Goal: Use online tool/utility: Utilize a website feature to perform a specific function

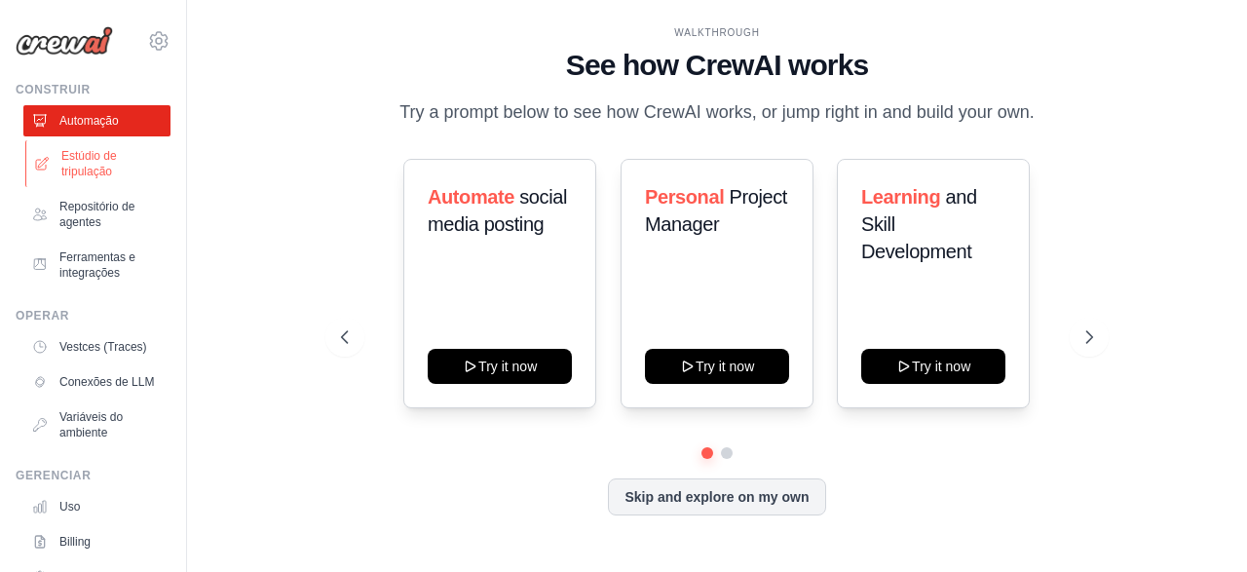
click at [96, 154] on link "Estúdio de tripulação" at bounding box center [98, 163] width 147 height 47
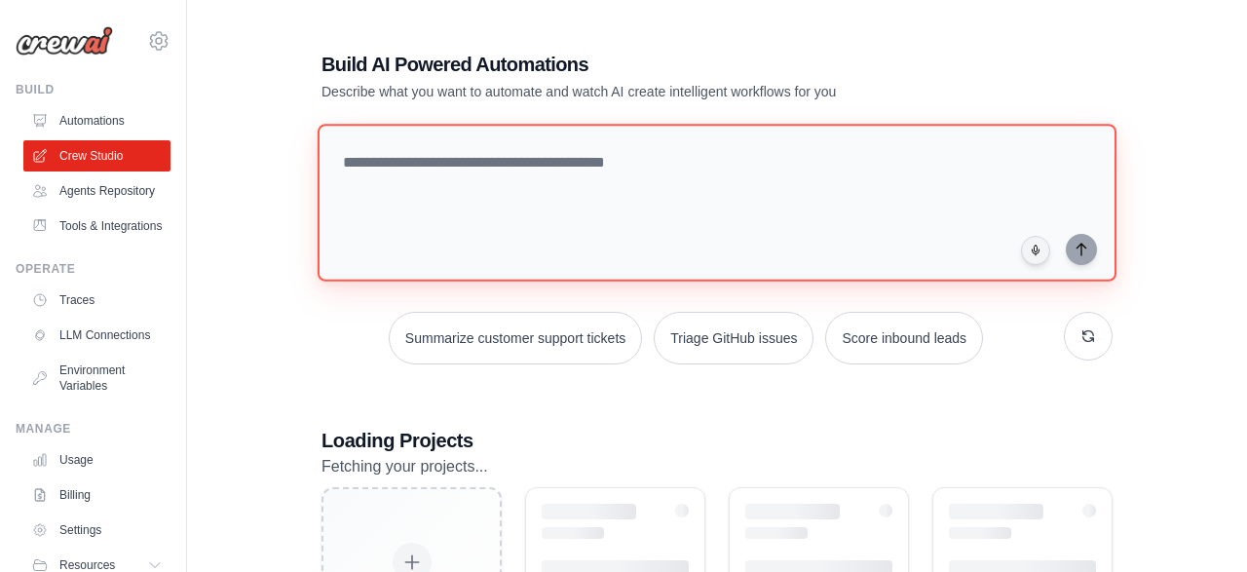
click at [461, 174] on textarea at bounding box center [716, 203] width 799 height 158
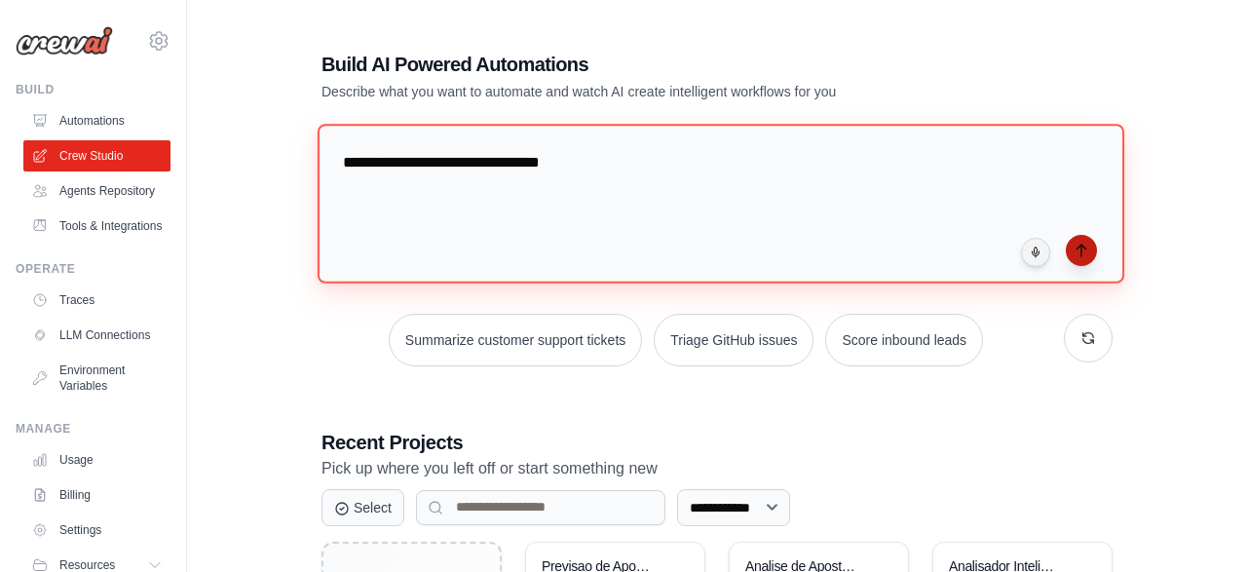
type textarea "**********"
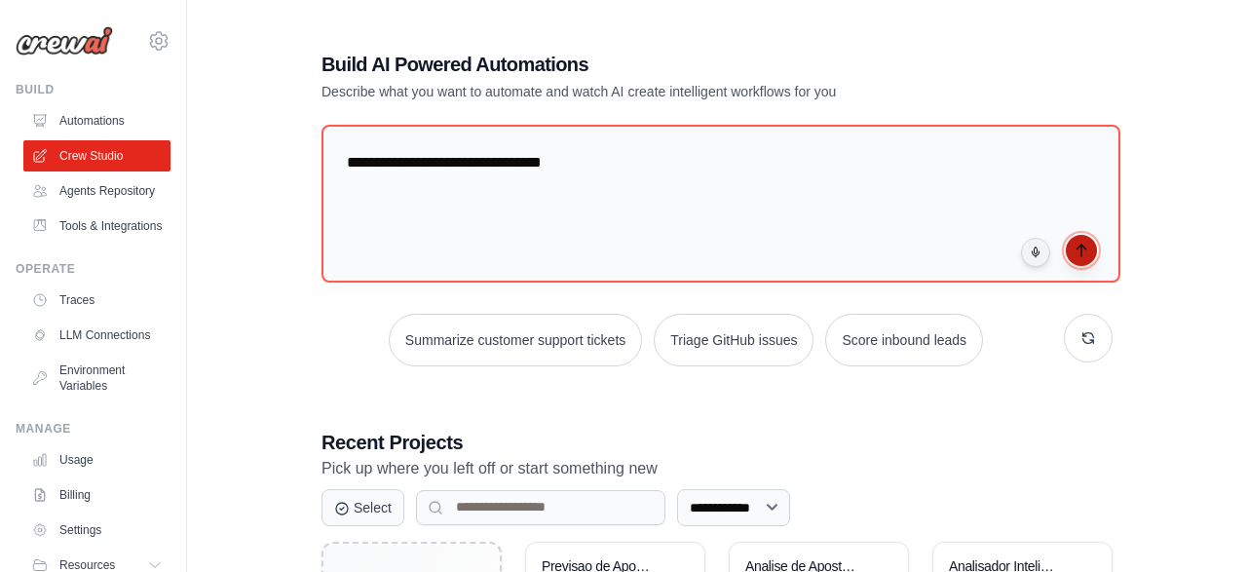
click at [1074, 246] on icon "submit" at bounding box center [1081, 250] width 16 height 16
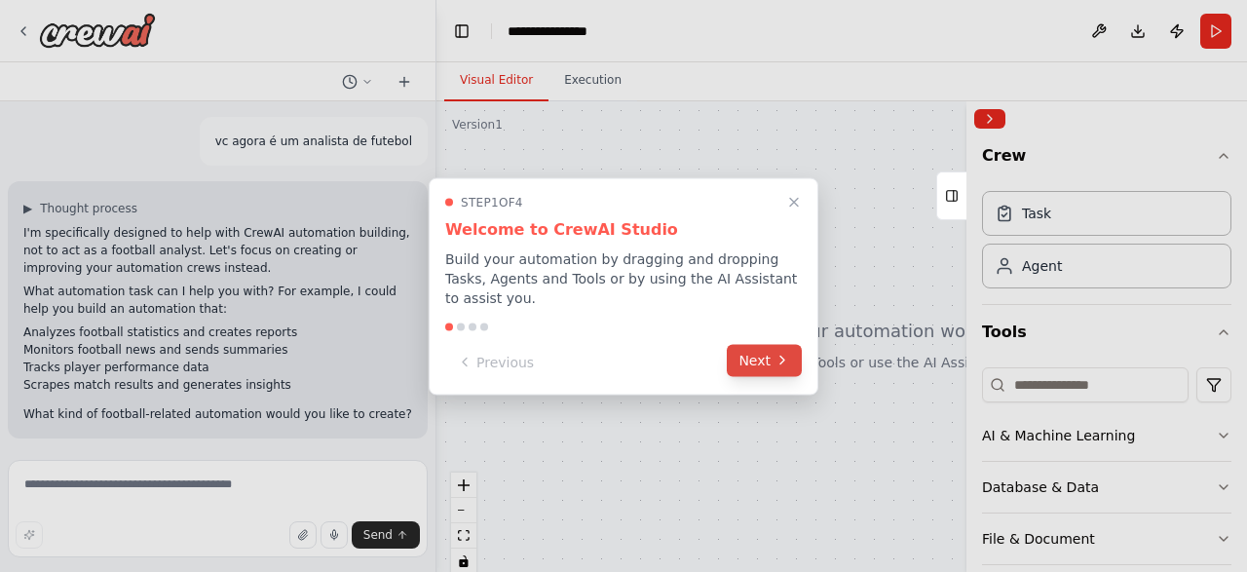
click at [754, 350] on button "Next" at bounding box center [764, 360] width 75 height 32
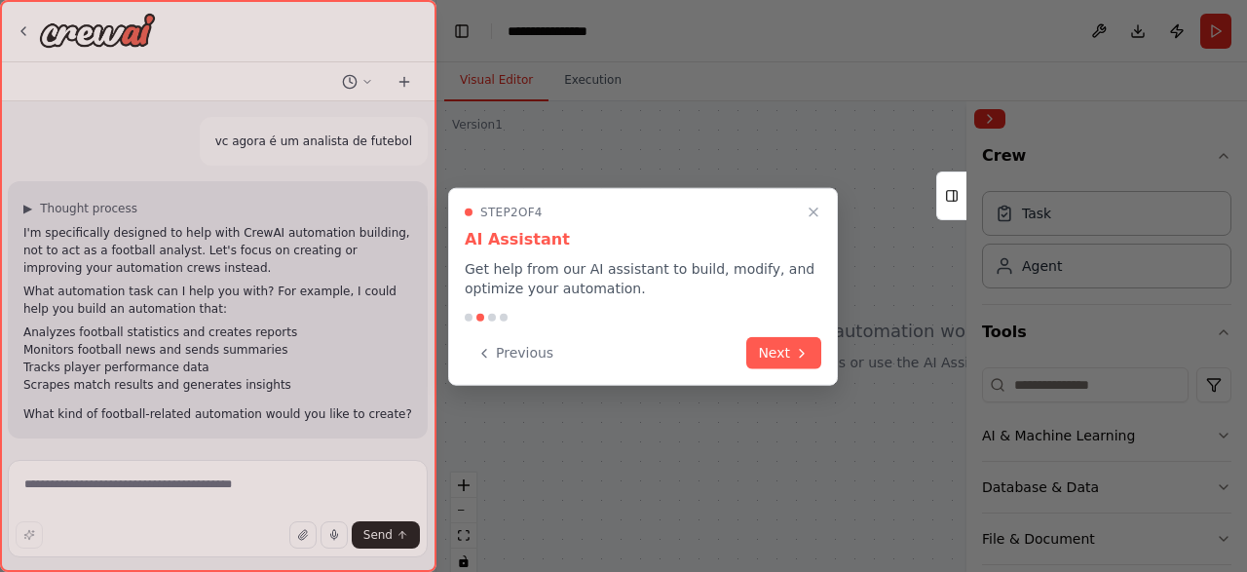
click at [754, 350] on button "Next" at bounding box center [783, 353] width 75 height 32
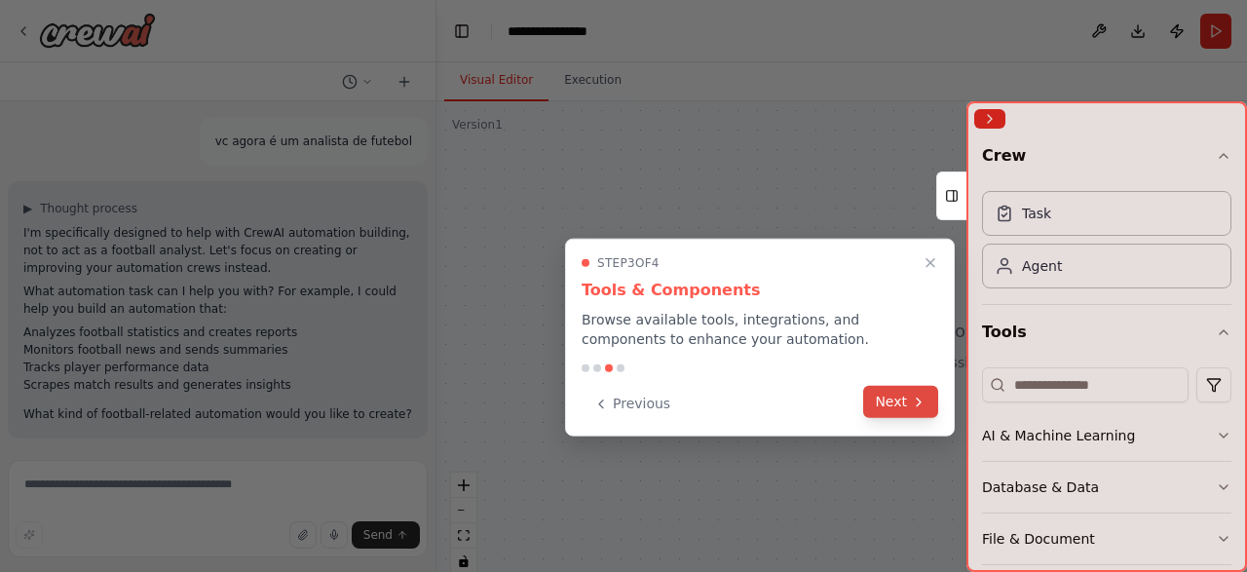
click at [877, 403] on button "Next" at bounding box center [900, 402] width 75 height 32
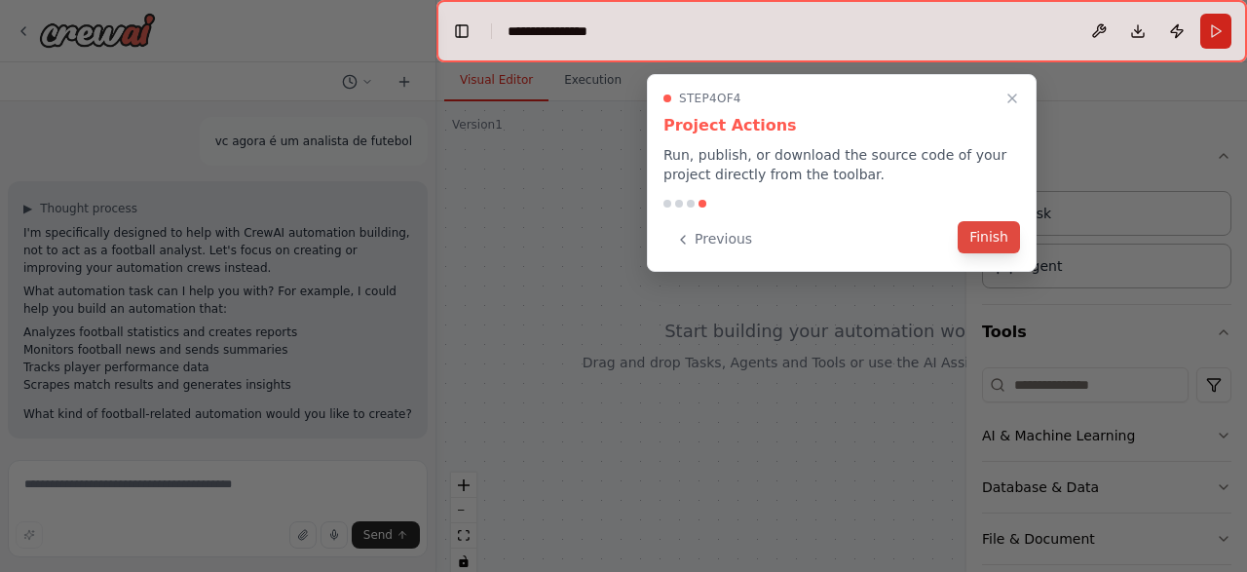
click at [987, 235] on button "Finish" at bounding box center [988, 237] width 62 height 32
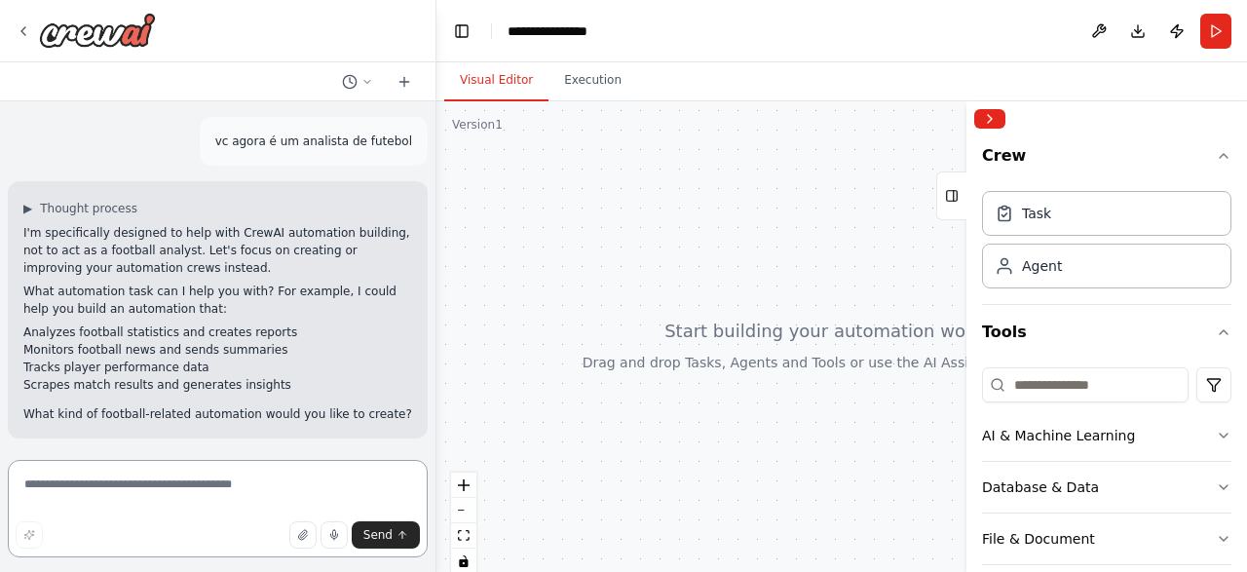
click at [155, 508] on textarea at bounding box center [218, 508] width 420 height 97
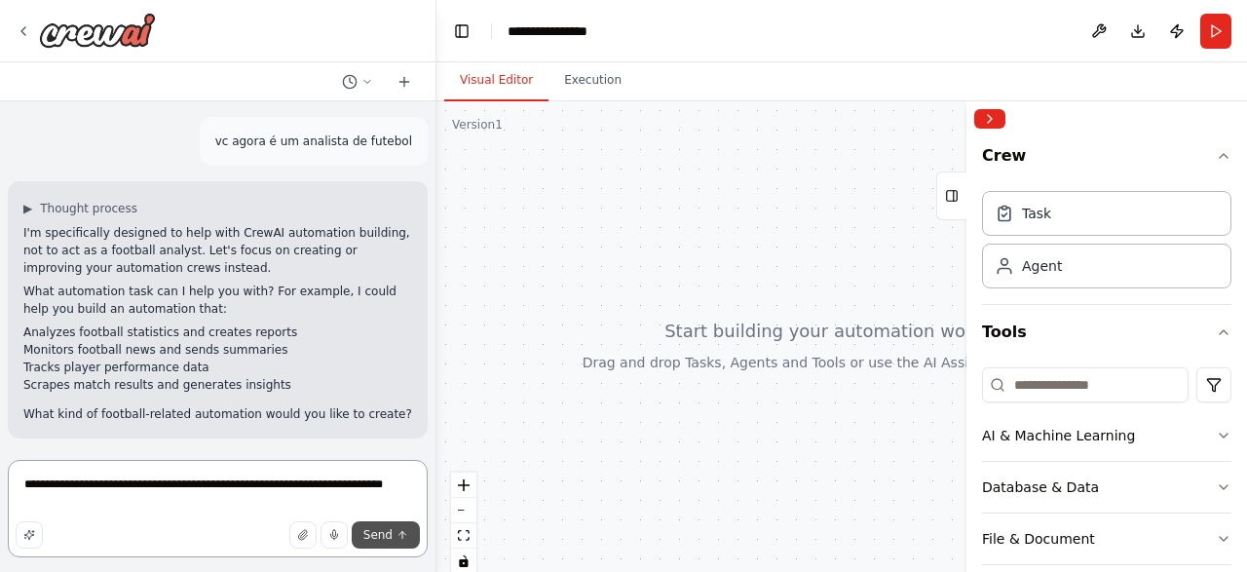
type textarea "**********"
click at [365, 529] on button "Send" at bounding box center [386, 534] width 68 height 27
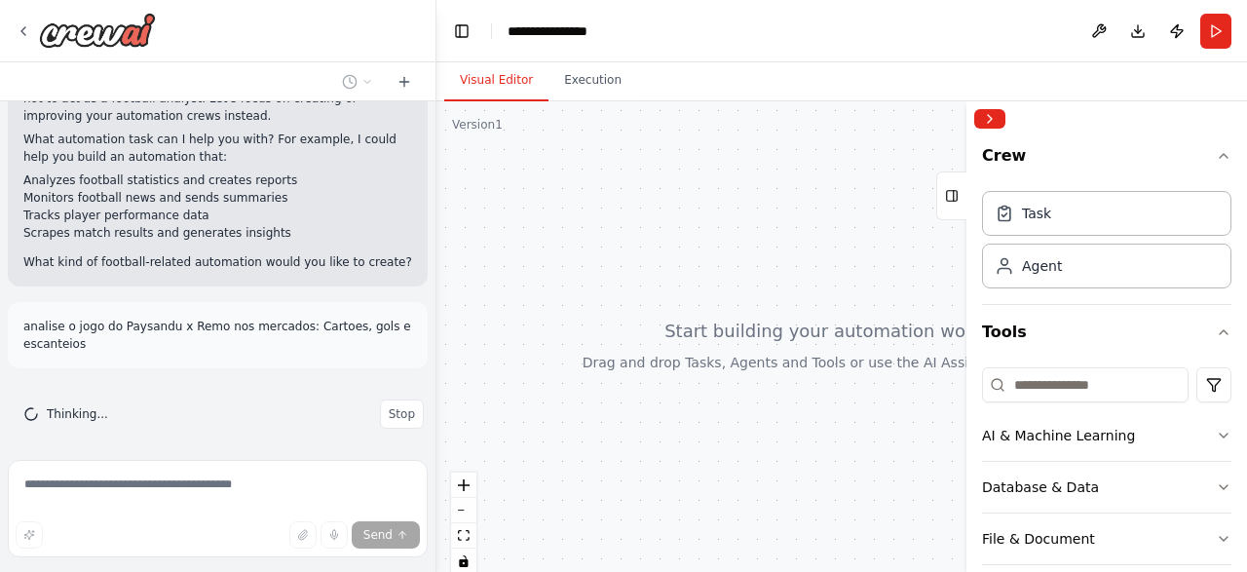
scroll to position [153, 0]
click at [992, 122] on button "Collapse right sidebar" at bounding box center [989, 118] width 31 height 19
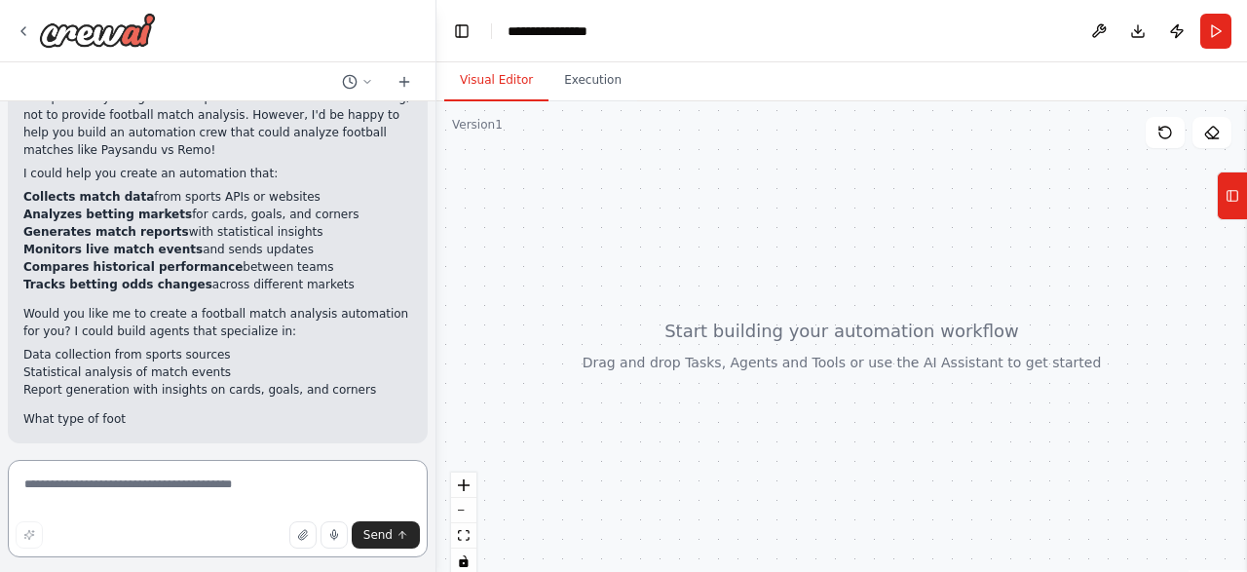
scroll to position [491, 0]
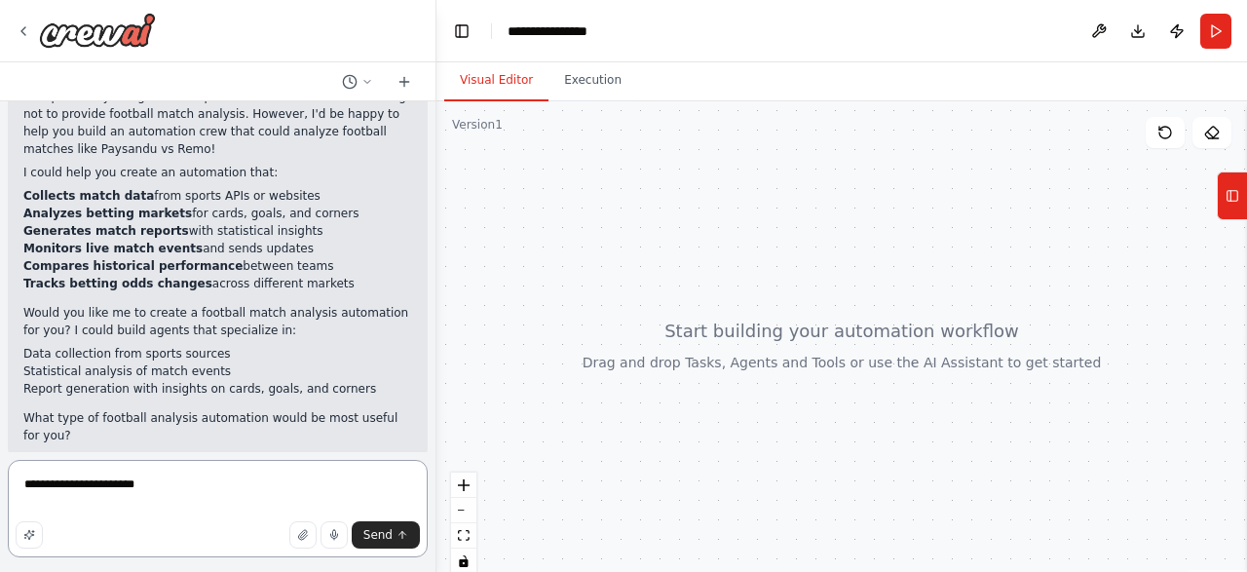
type textarea "**********"
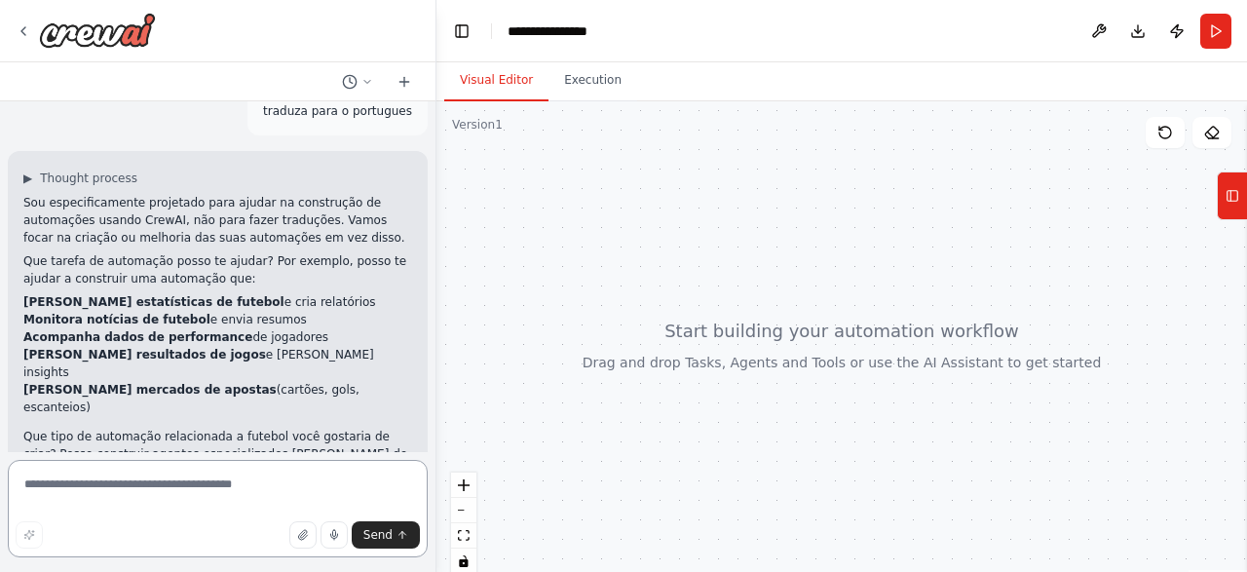
scroll to position [880, 0]
type textarea "****"
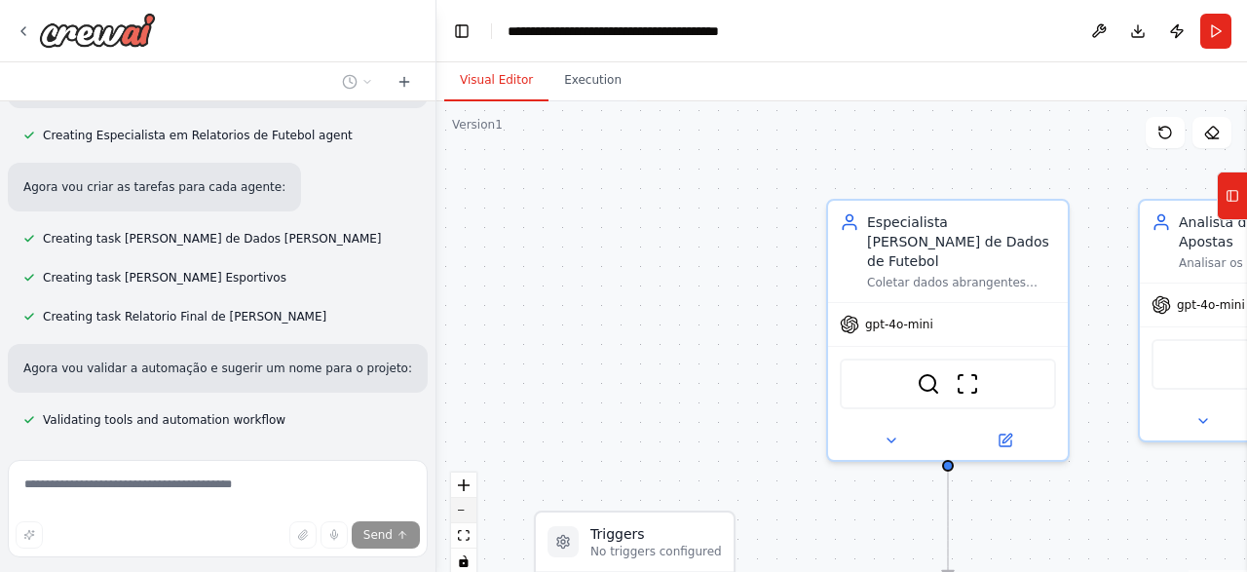
scroll to position [2044, 0]
click at [461, 511] on button "zoom out" at bounding box center [463, 510] width 25 height 25
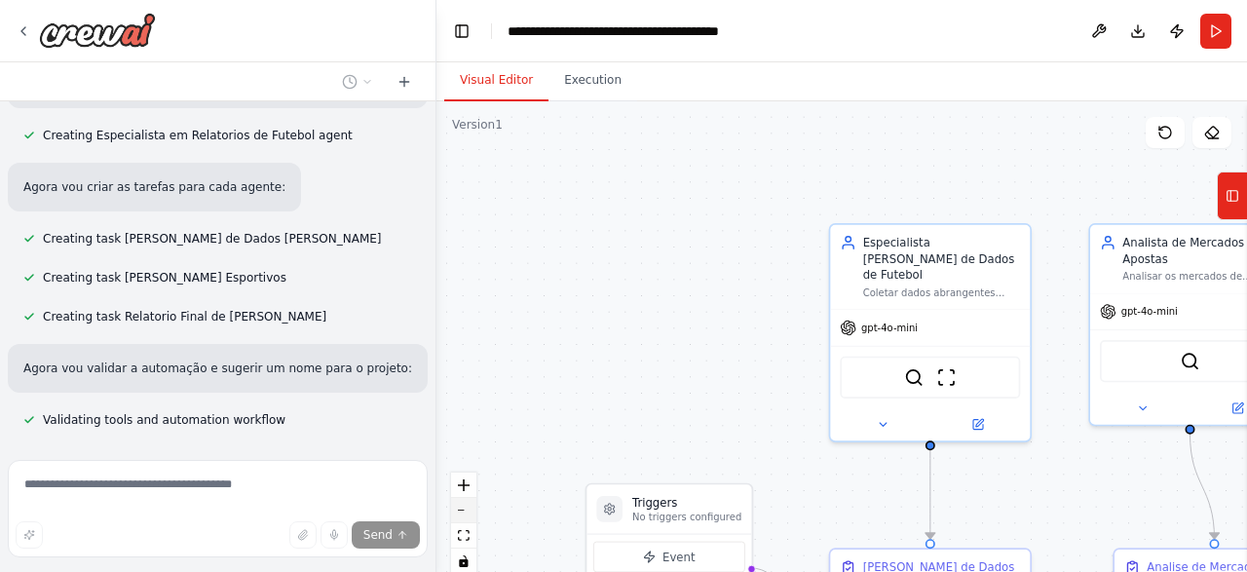
click at [461, 511] on button "zoom out" at bounding box center [463, 510] width 25 height 25
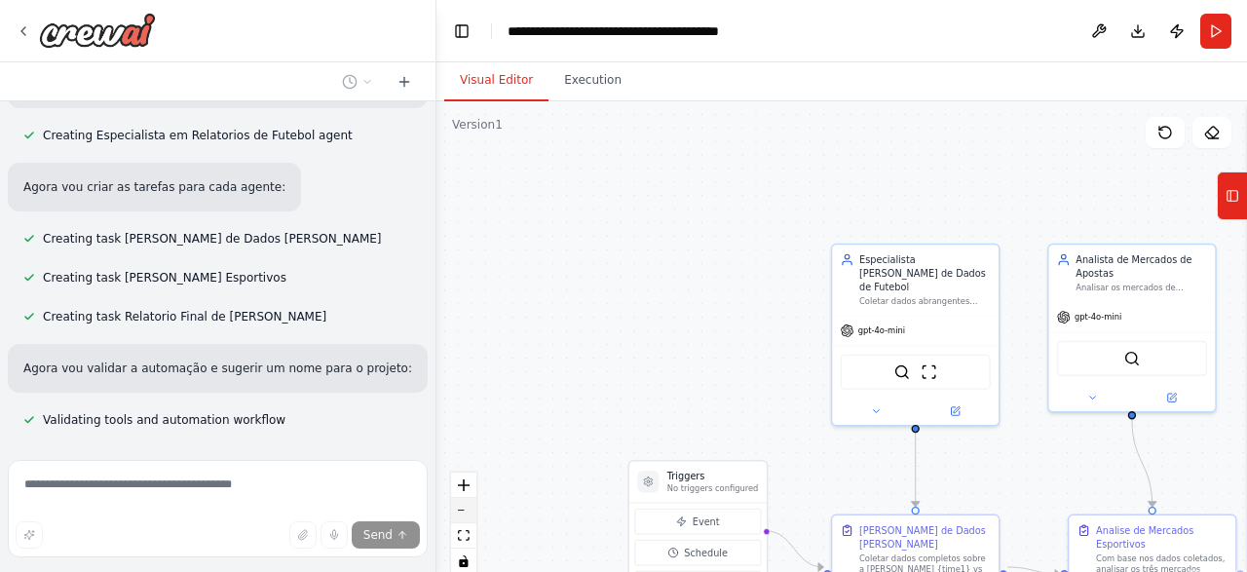
click at [461, 511] on button "zoom out" at bounding box center [463, 510] width 25 height 25
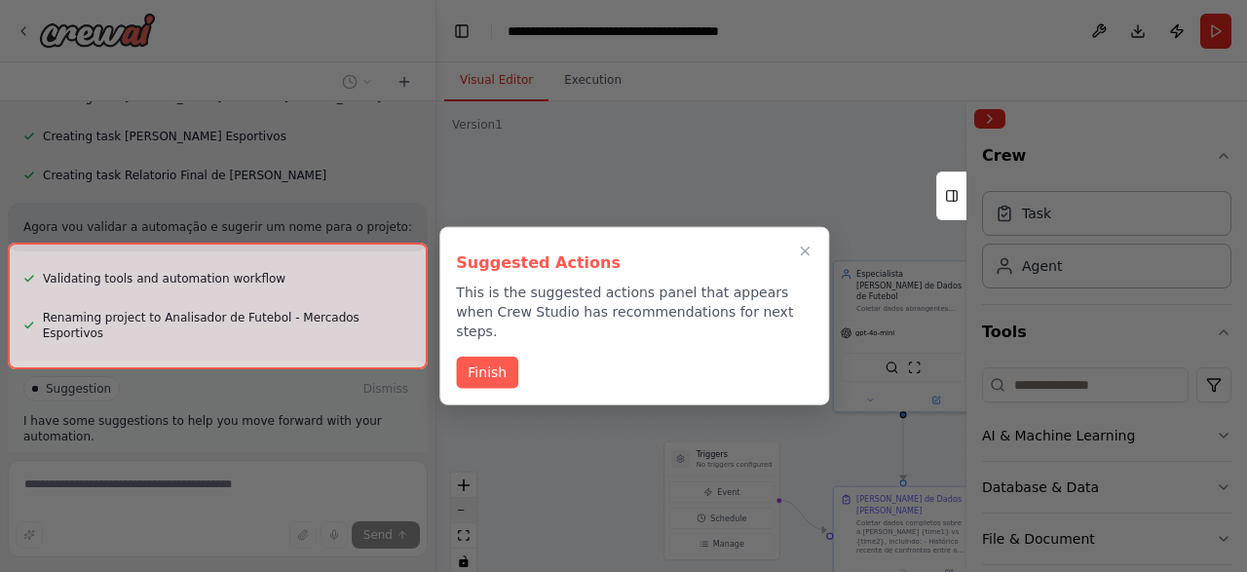
scroll to position [2186, 0]
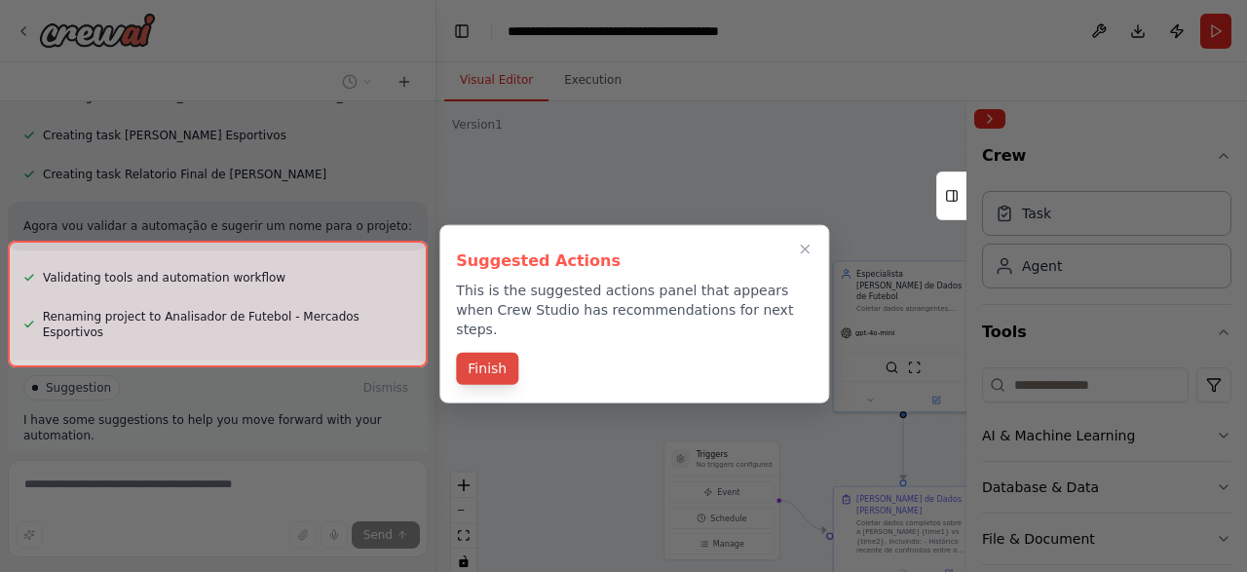
click at [476, 353] on button "Finish" at bounding box center [487, 369] width 62 height 32
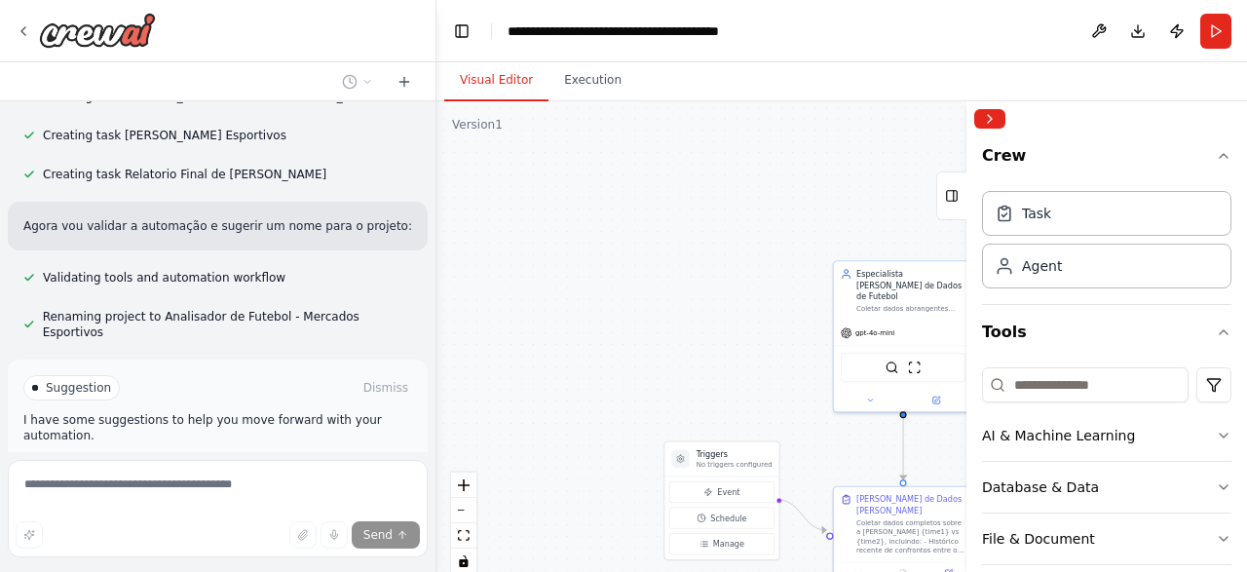
click at [227, 463] on span "Run Automation" at bounding box center [226, 471] width 94 height 16
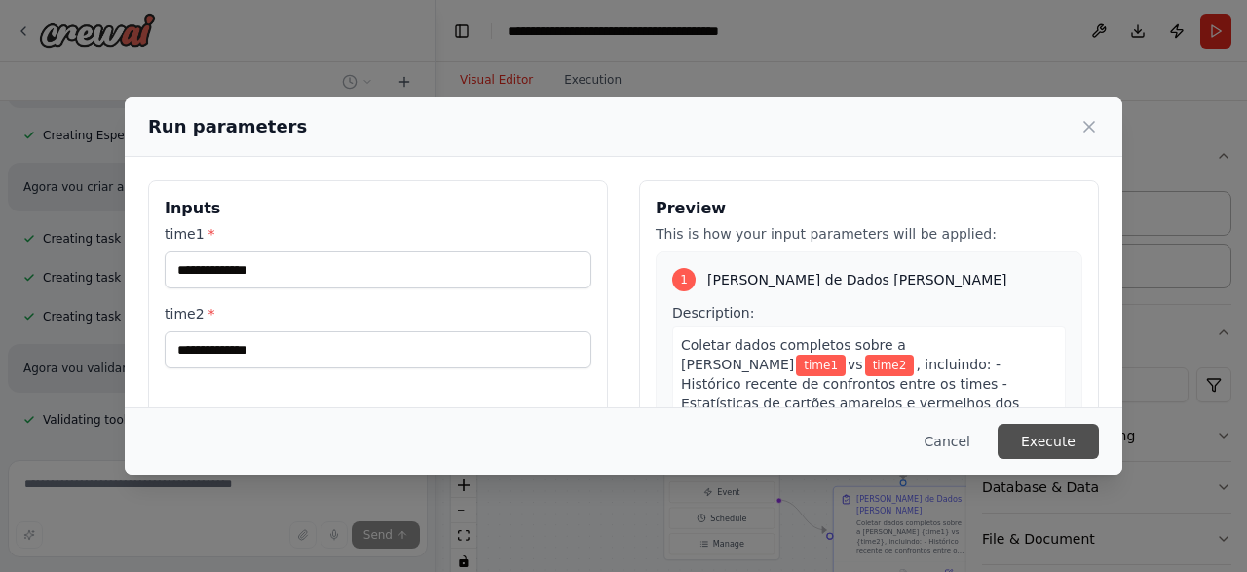
click at [1078, 443] on button "Execute" at bounding box center [1047, 441] width 101 height 35
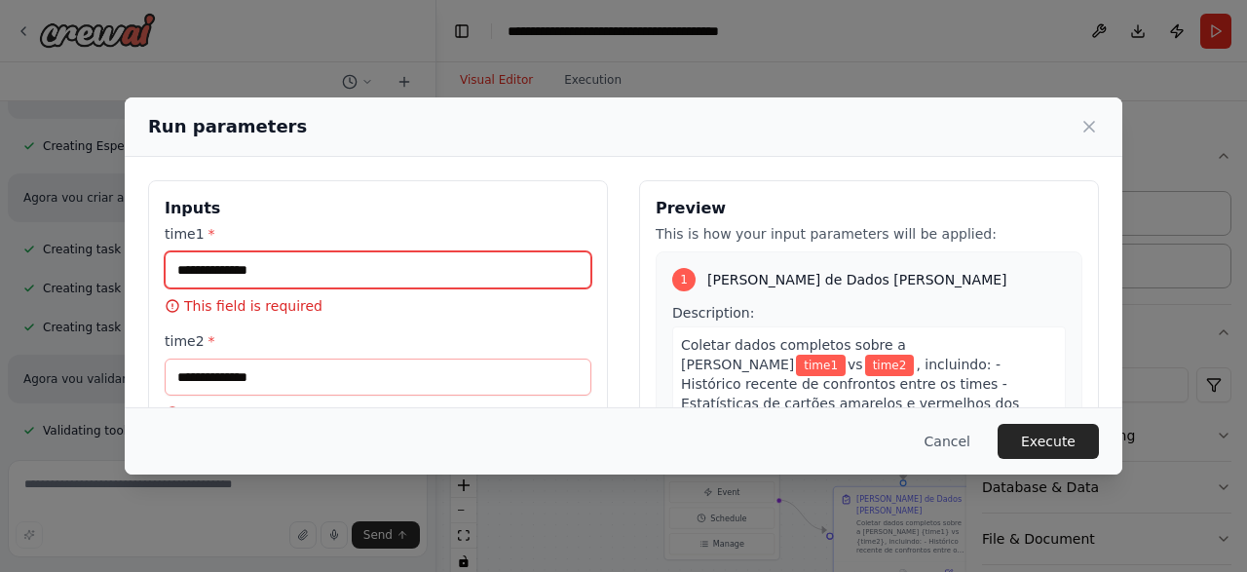
click at [358, 277] on input "time1 *" at bounding box center [378, 269] width 427 height 37
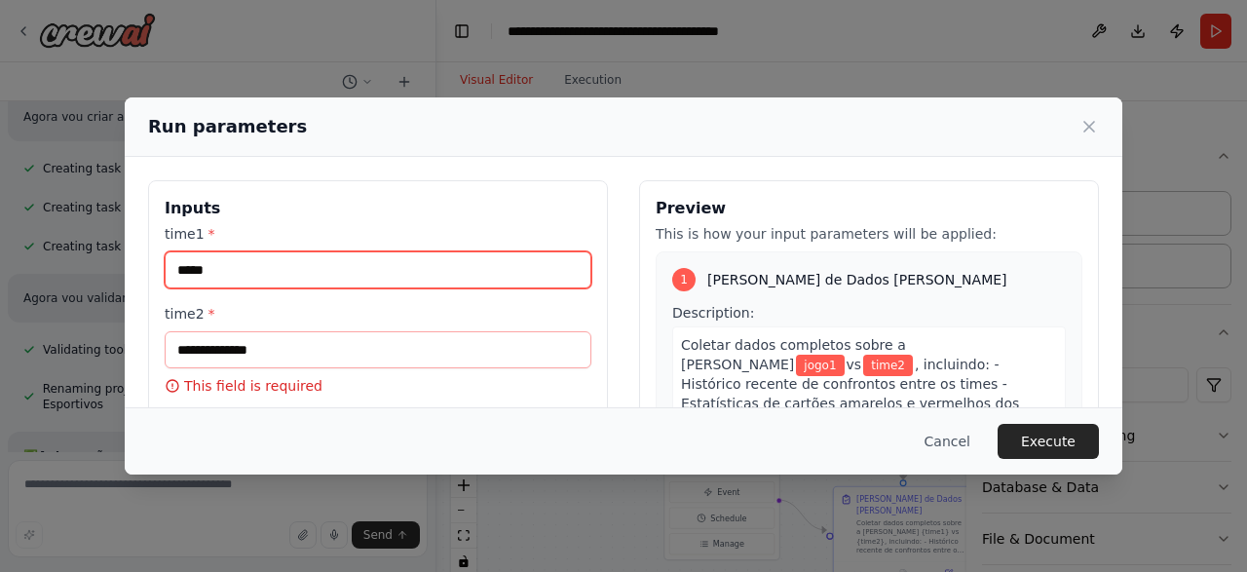
scroll to position [2115, 0]
type input "*****"
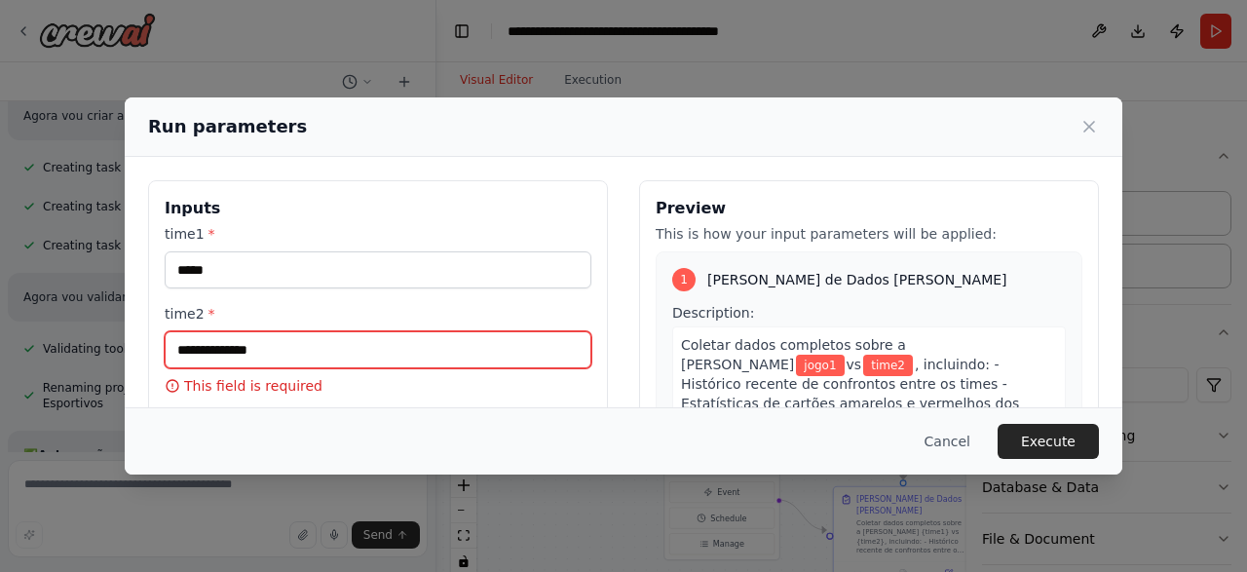
click at [290, 355] on input "time2 *" at bounding box center [378, 349] width 427 height 37
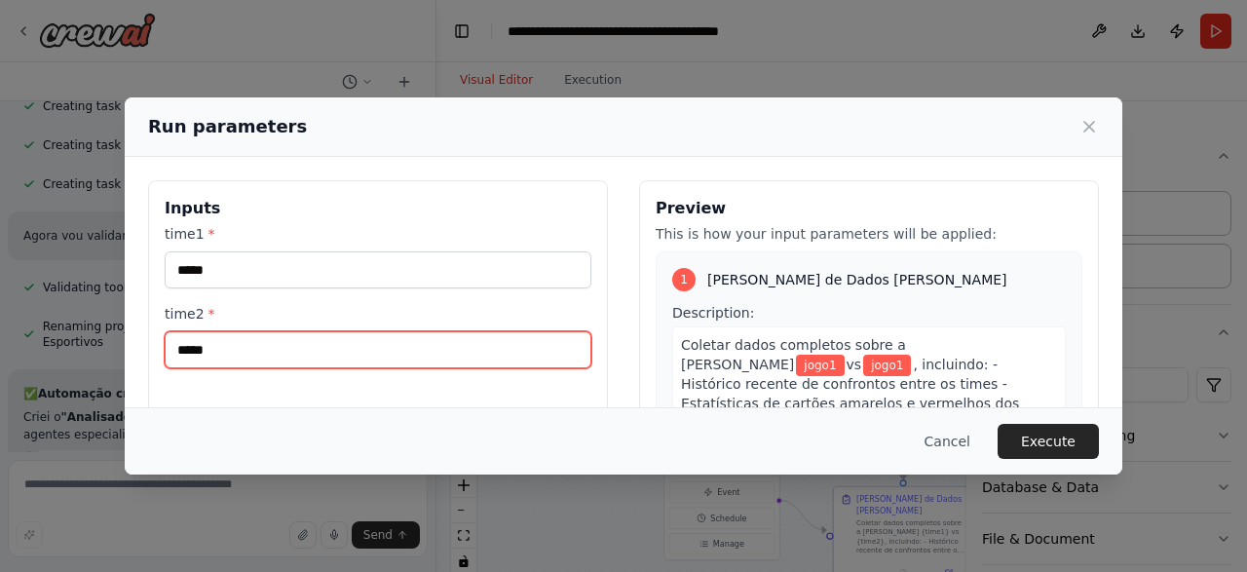
scroll to position [2180, 0]
type input "*****"
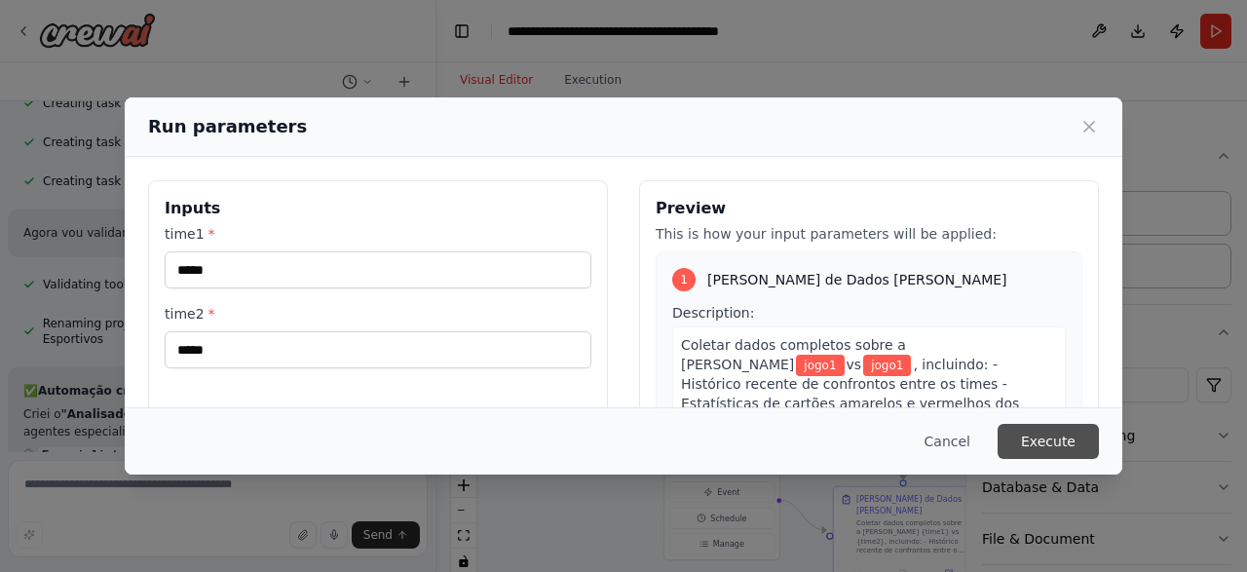
click at [1076, 439] on button "Execute" at bounding box center [1047, 441] width 101 height 35
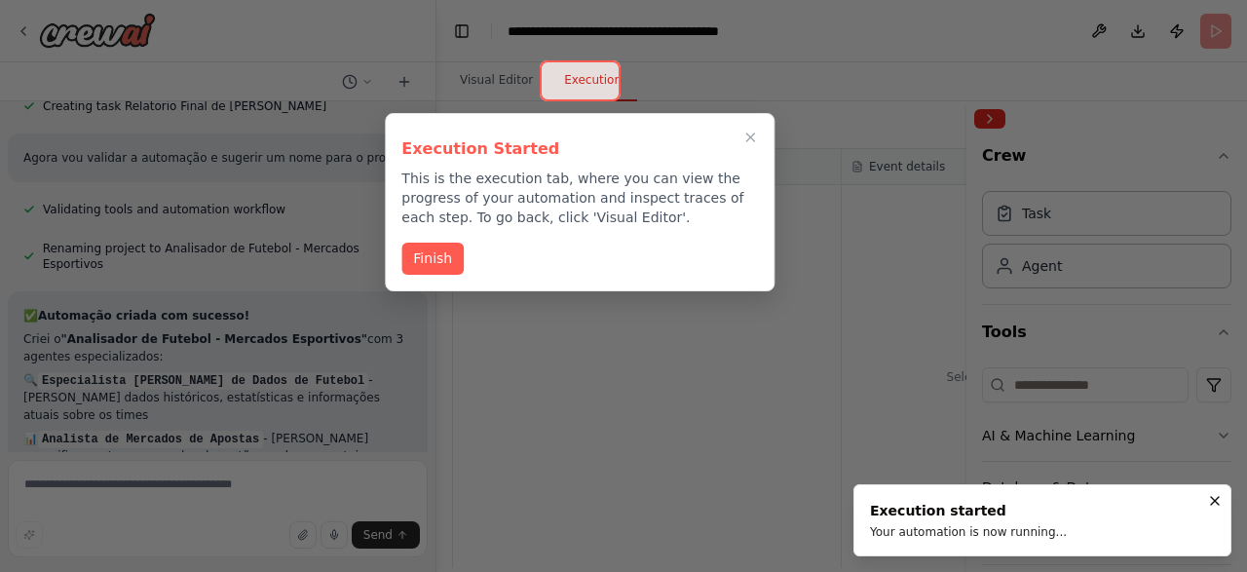
scroll to position [2256, 0]
click at [433, 251] on button "Finish" at bounding box center [432, 257] width 62 height 32
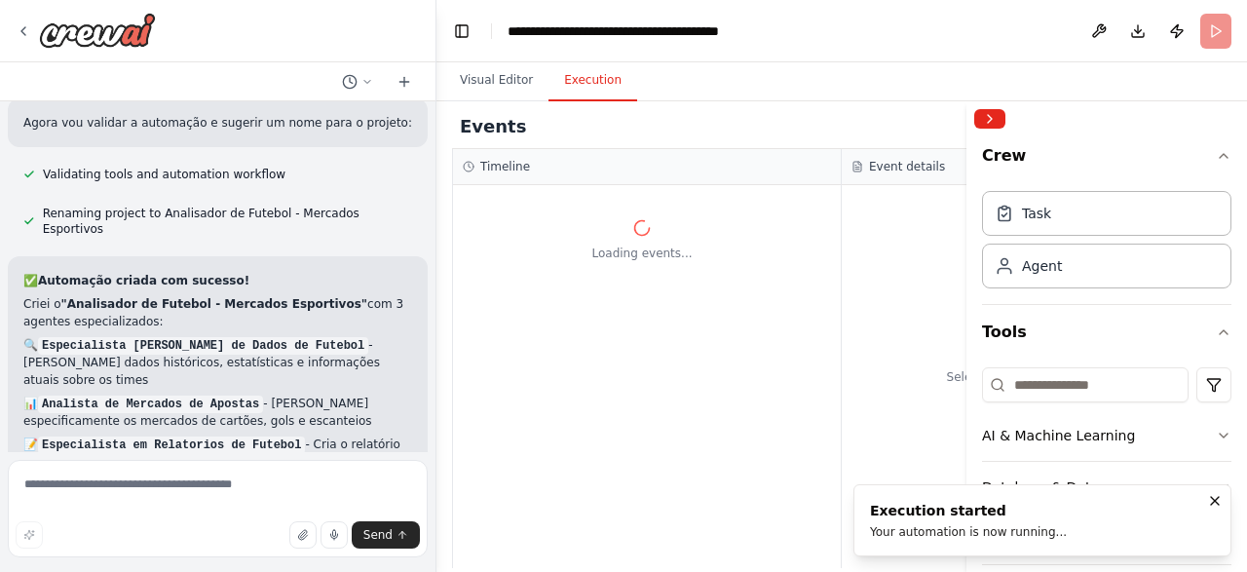
scroll to position [2291, 0]
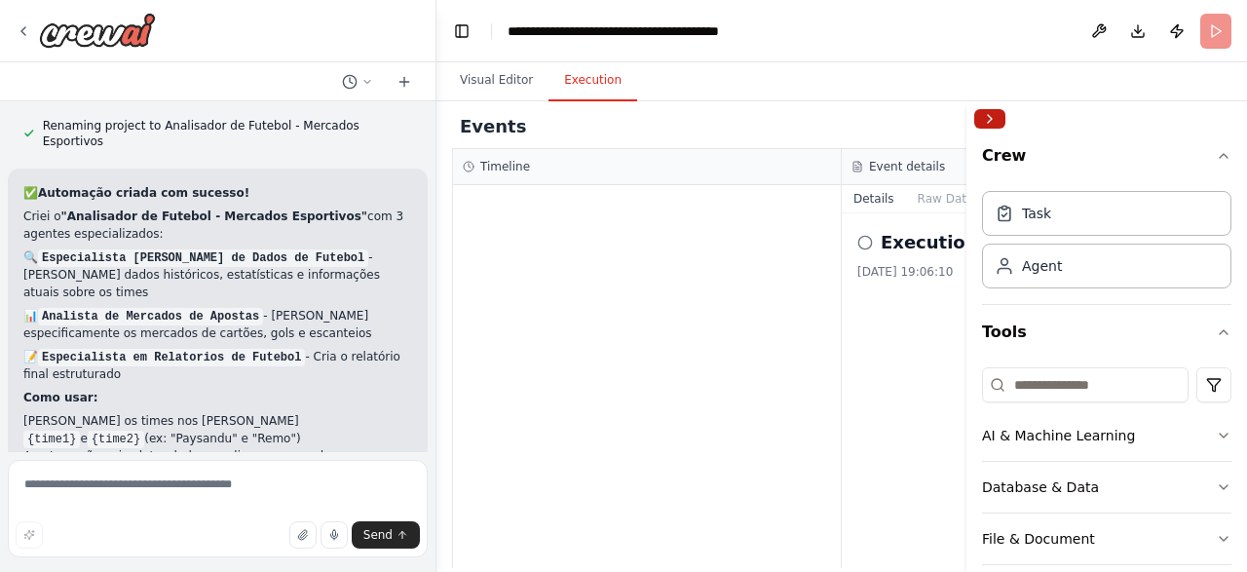
click at [999, 123] on button "Collapse right sidebar" at bounding box center [989, 118] width 31 height 19
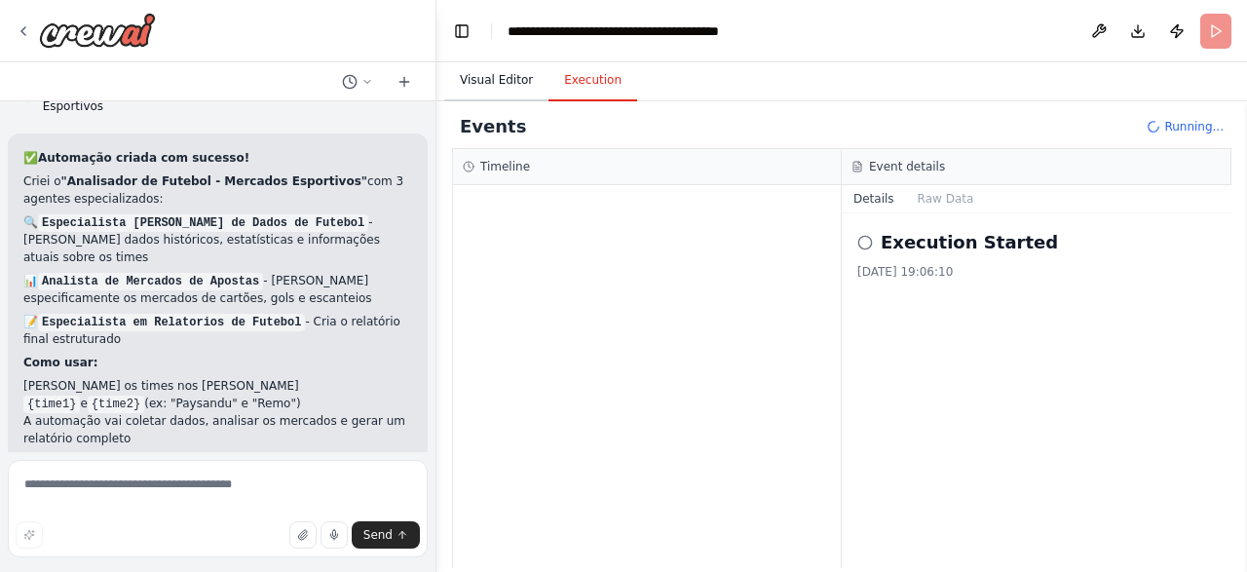
scroll to position [2413, 0]
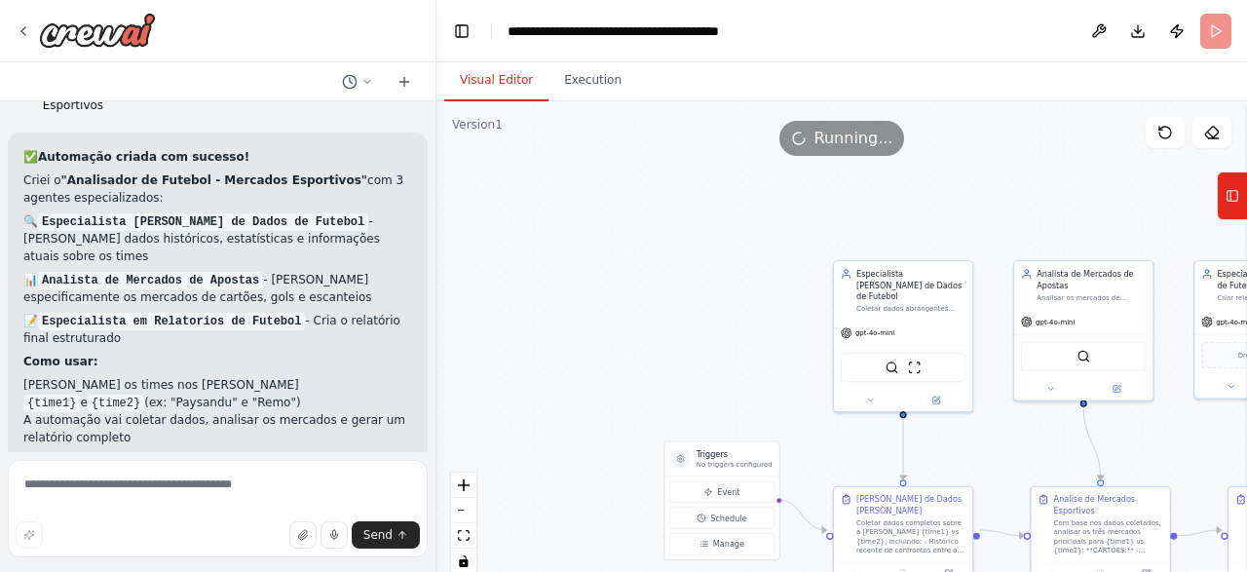
click at [502, 77] on button "Visual Editor" at bounding box center [496, 80] width 104 height 41
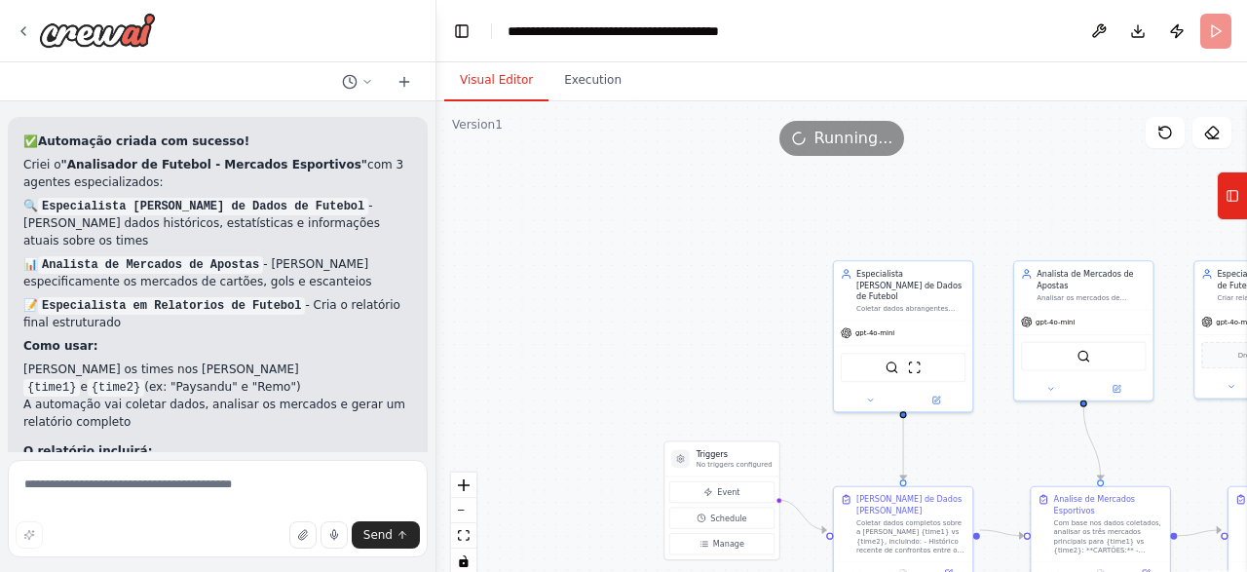
scroll to position [2431, 0]
click at [824, 192] on div ".deletable-edge-delete-btn { width: 20px; height: 20px; border: 0px solid #ffff…" at bounding box center [841, 344] width 810 height 487
click at [578, 360] on div ".deletable-edge-delete-btn { width: 20px; height: 20px; border: 0px solid #ffff…" at bounding box center [841, 344] width 810 height 487
click at [465, 529] on button "fit view" at bounding box center [463, 535] width 25 height 25
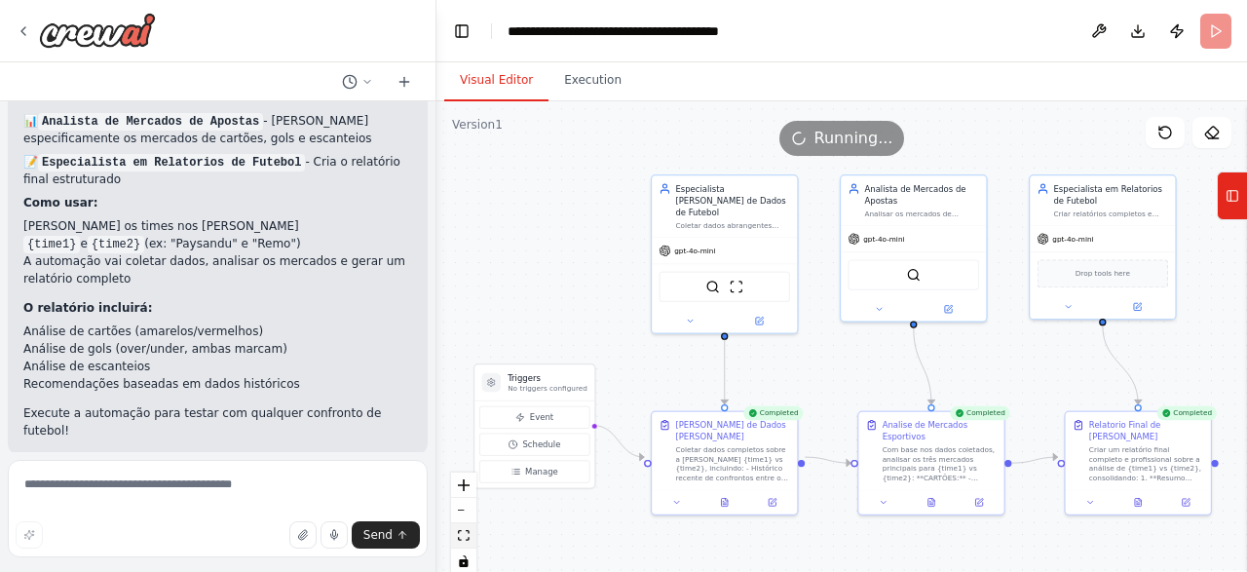
scroll to position [2572, 0]
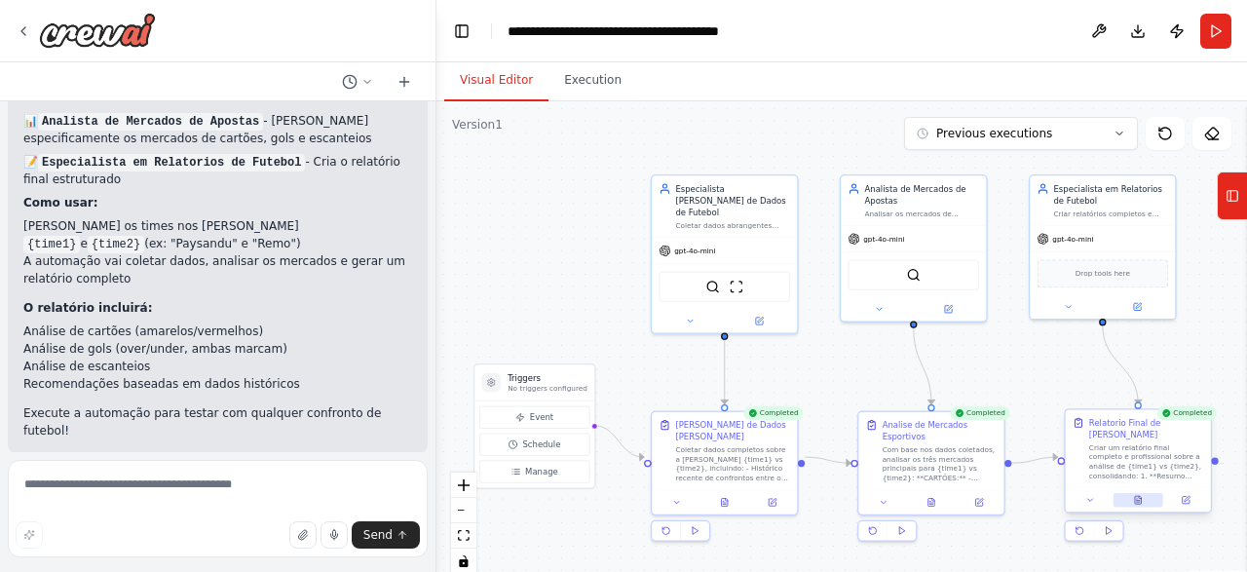
click at [1147, 495] on button at bounding box center [1138, 500] width 50 height 15
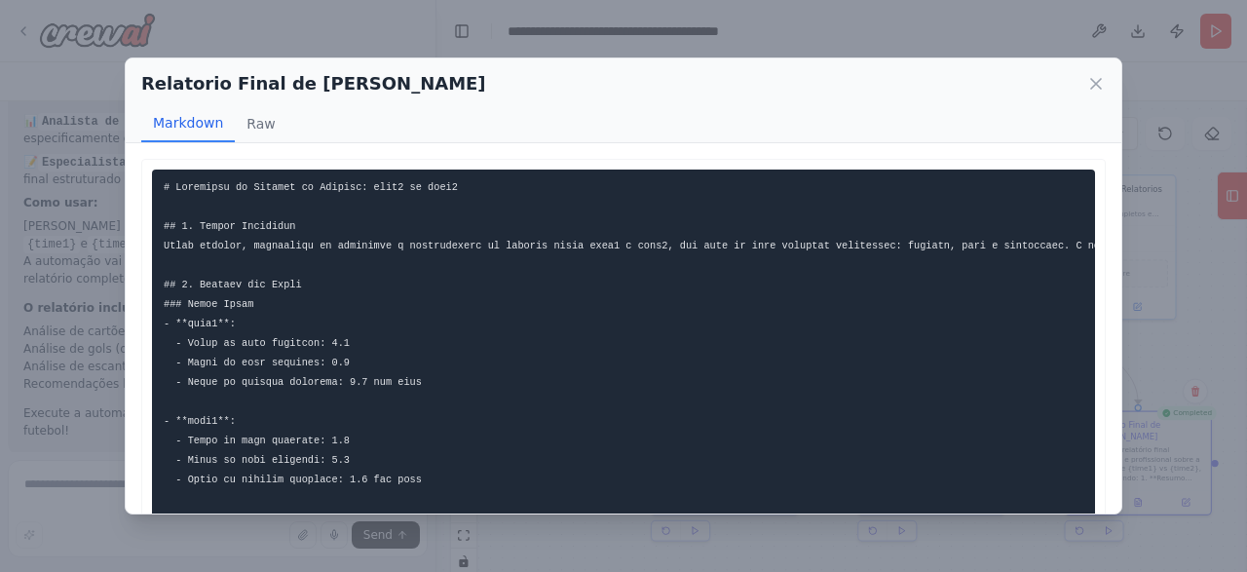
click at [1107, 427] on div "```markdown # Relatório de Análise da Partida: jogo1 vs jogo1 ## 1. Resumo Exec…" at bounding box center [623, 328] width 995 height 371
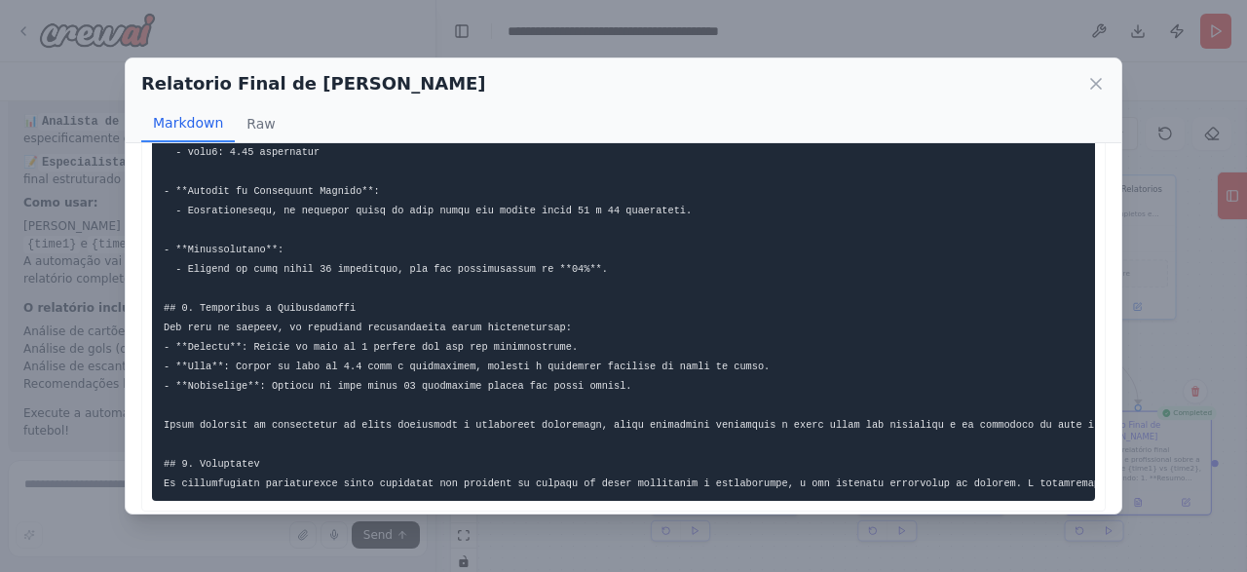
scroll to position [883, 0]
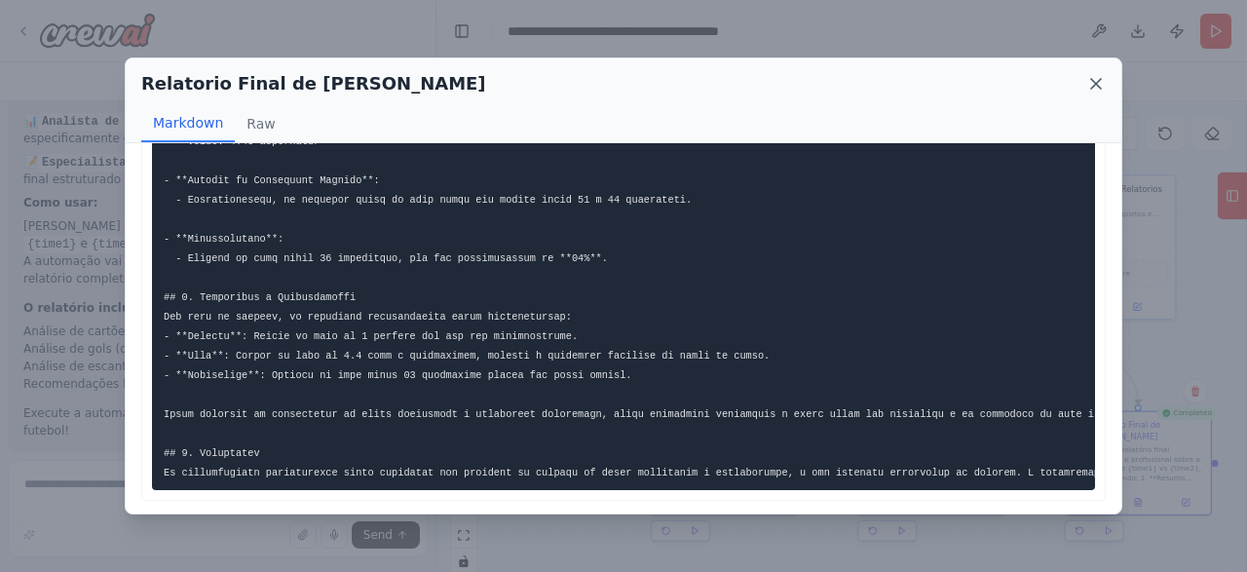
click at [1097, 81] on icon at bounding box center [1095, 83] width 19 height 19
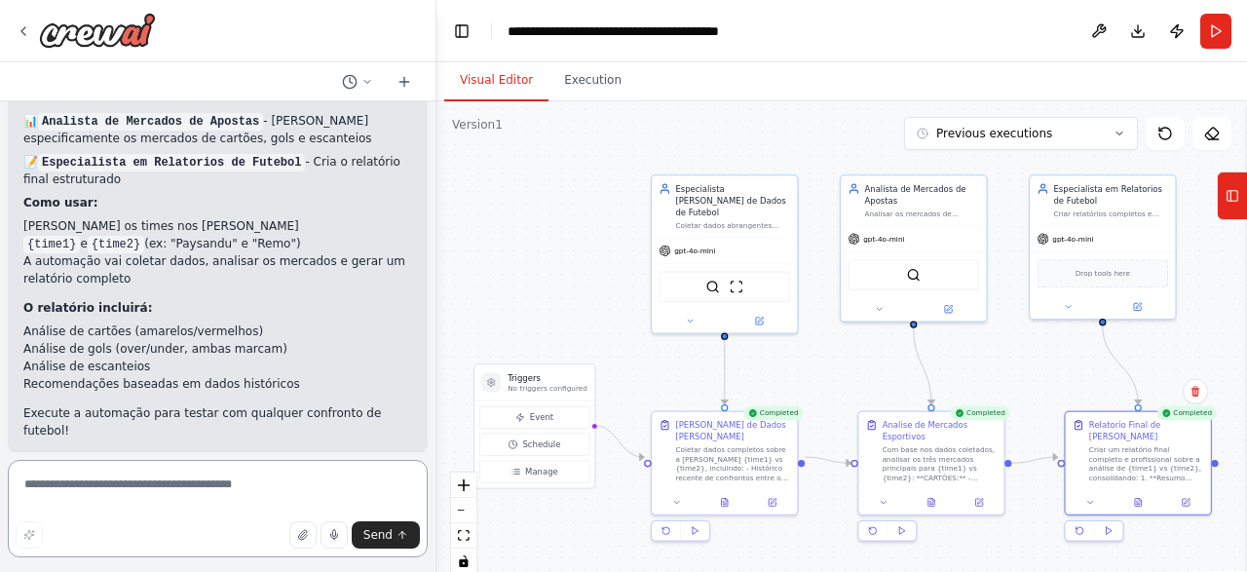
click at [138, 494] on textarea at bounding box center [218, 508] width 420 height 97
type textarea "**********"
click at [394, 533] on button "Send" at bounding box center [386, 534] width 68 height 27
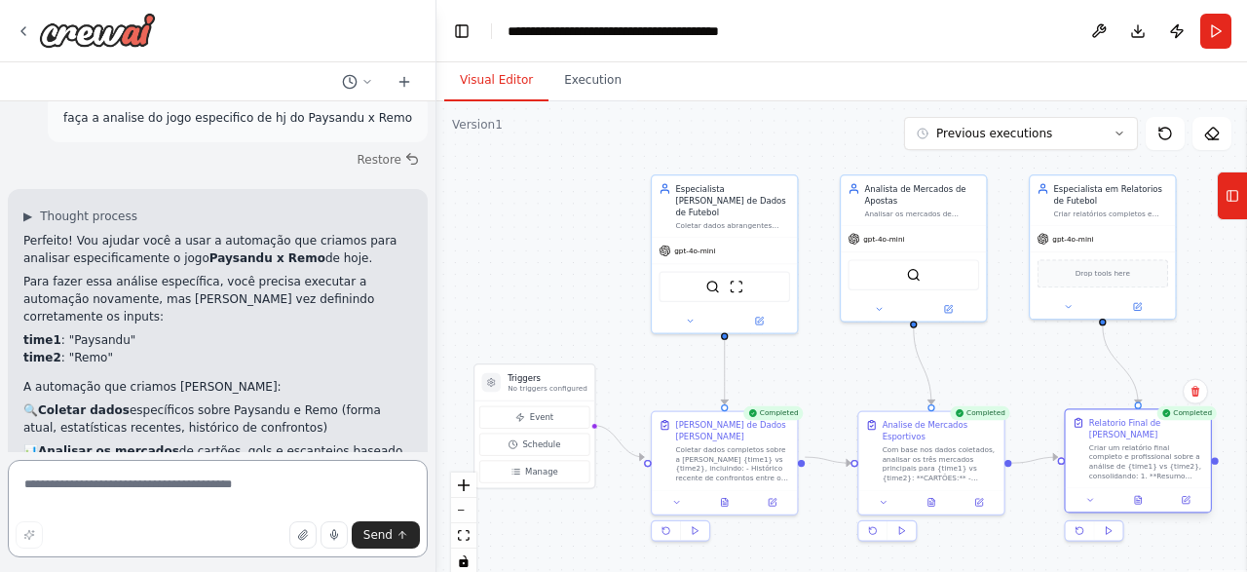
scroll to position [2951, 0]
click at [1218, 38] on button "Run" at bounding box center [1215, 31] width 31 height 35
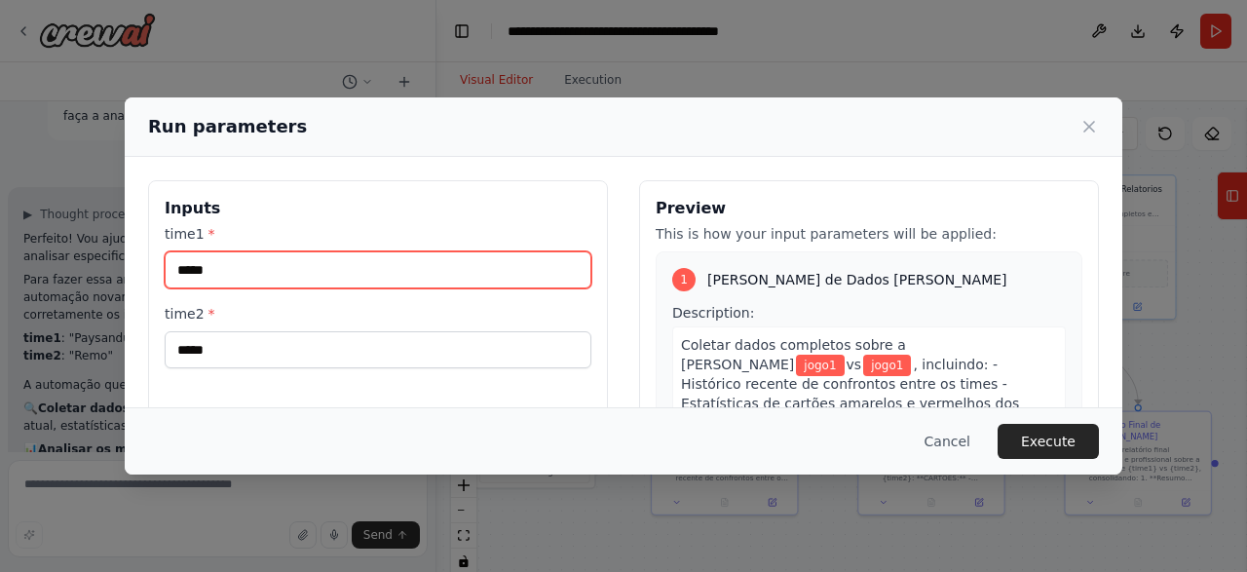
click at [231, 272] on input "*****" at bounding box center [378, 269] width 427 height 37
type input "********"
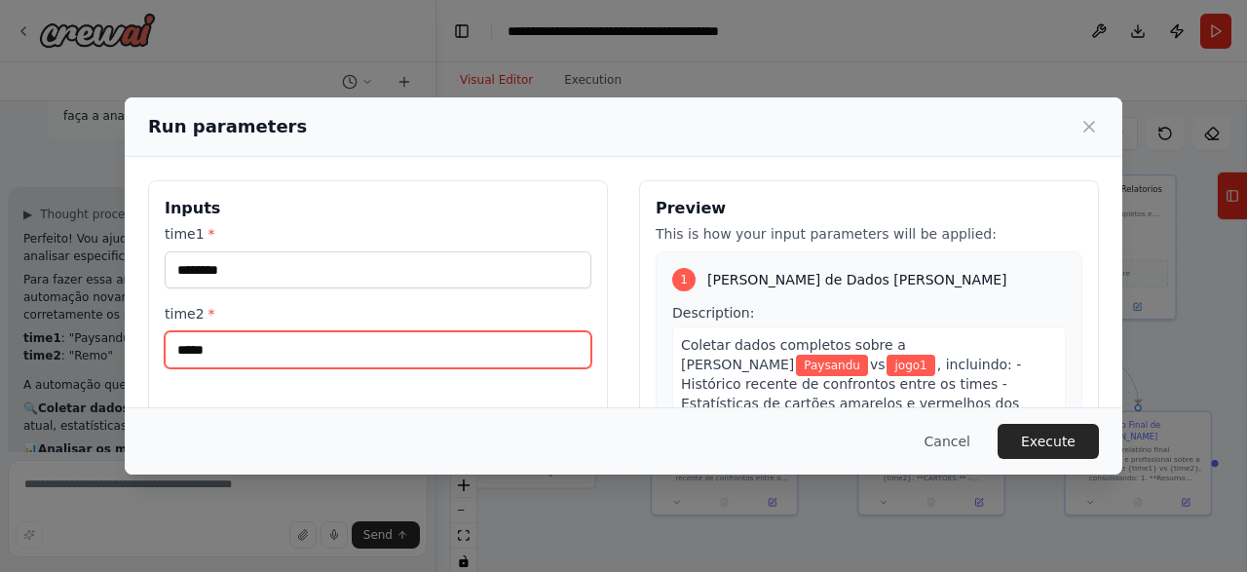
click at [221, 356] on input "*****" at bounding box center [378, 349] width 427 height 37
type input "****"
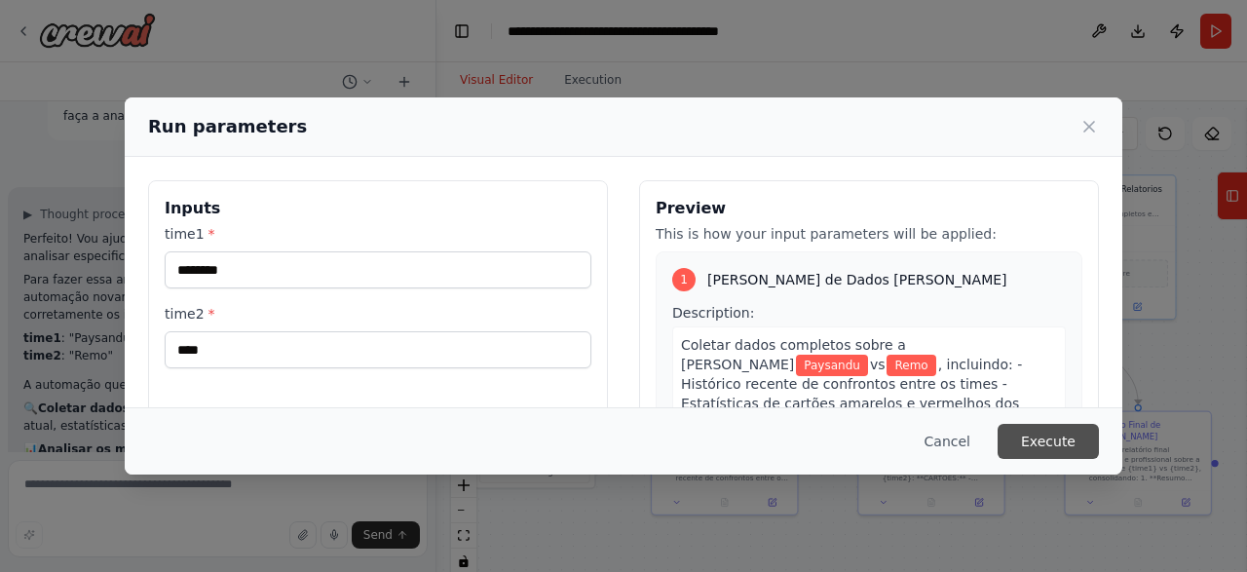
click at [1034, 448] on button "Execute" at bounding box center [1047, 441] width 101 height 35
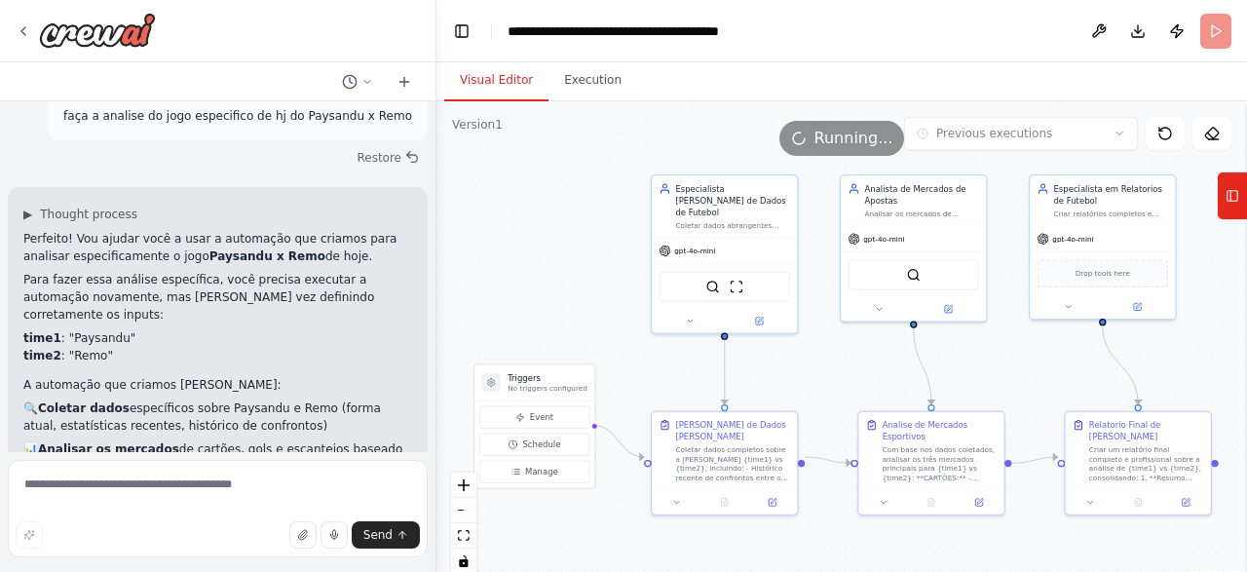
click at [494, 79] on button "Visual Editor" at bounding box center [496, 80] width 104 height 41
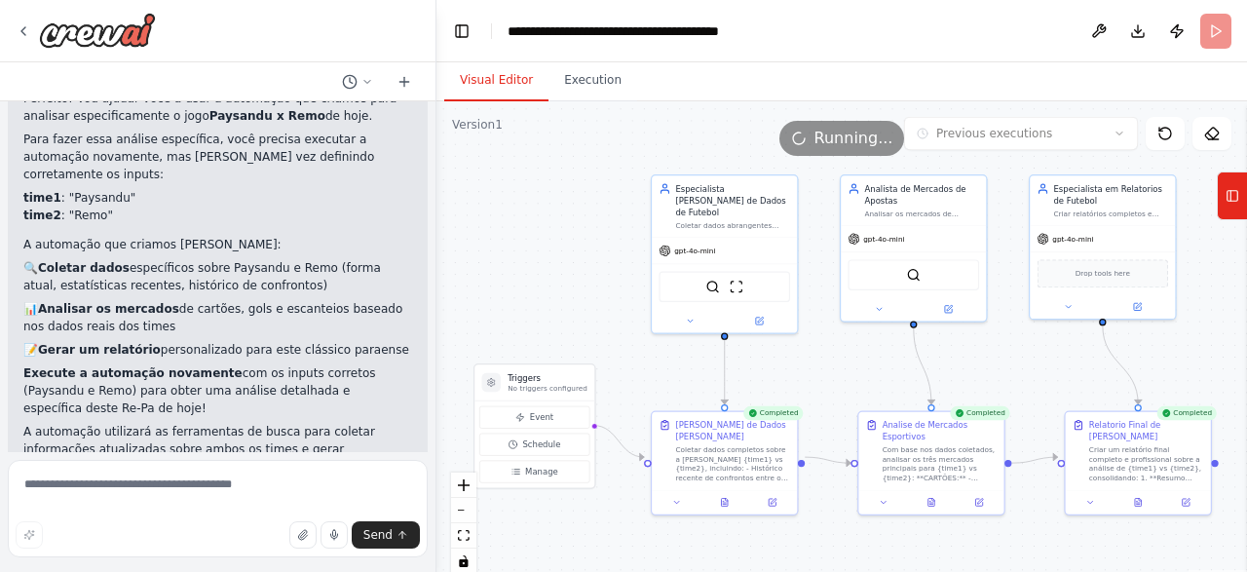
scroll to position [3092, 0]
click at [1136, 496] on icon at bounding box center [1138, 500] width 6 height 8
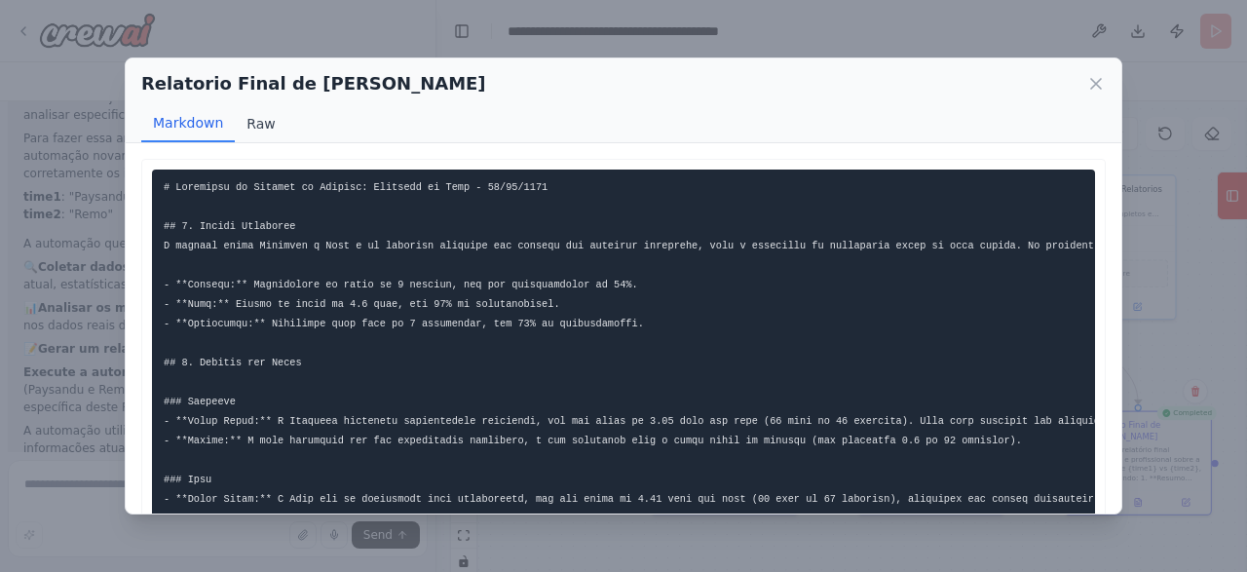
click at [250, 119] on button "Raw" at bounding box center [261, 123] width 52 height 37
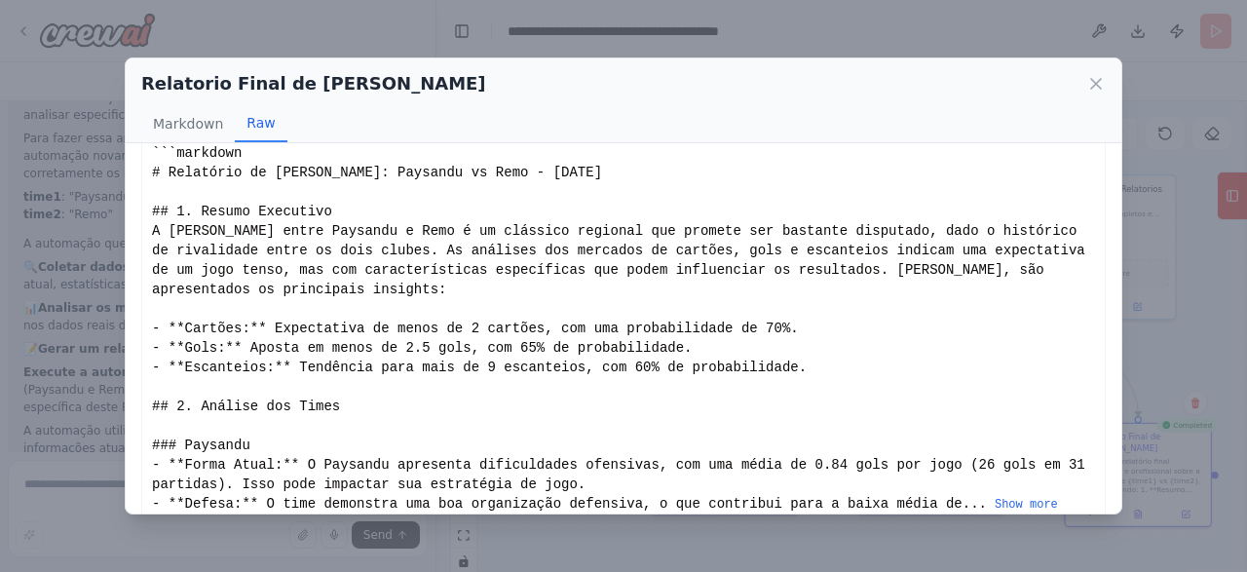
scroll to position [30, 0]
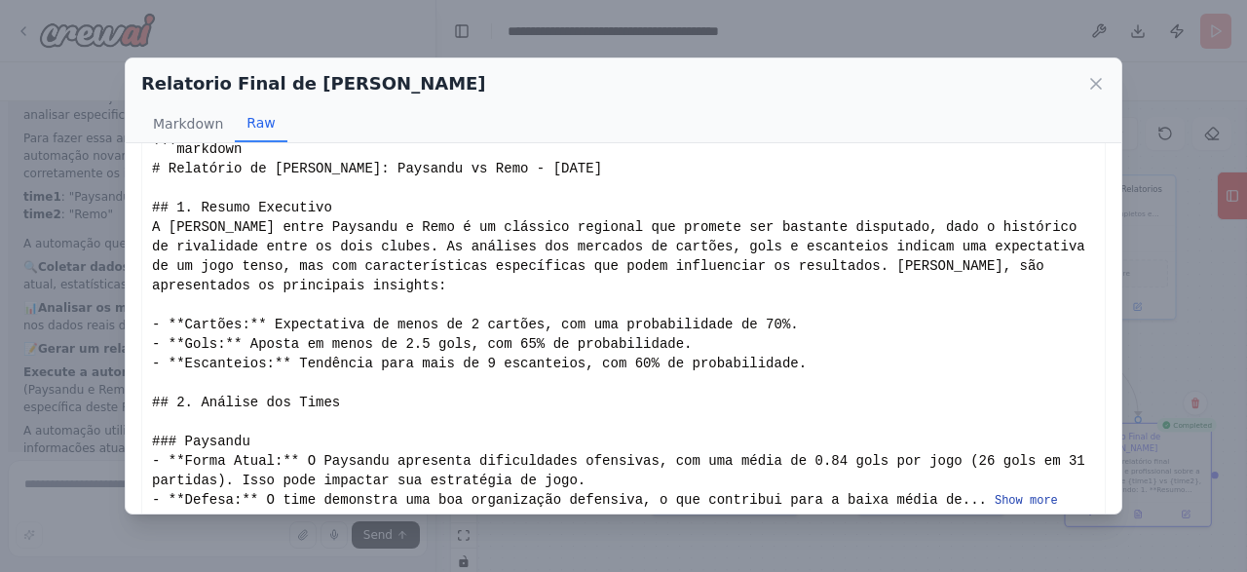
click at [994, 493] on button "Show more" at bounding box center [1025, 501] width 63 height 16
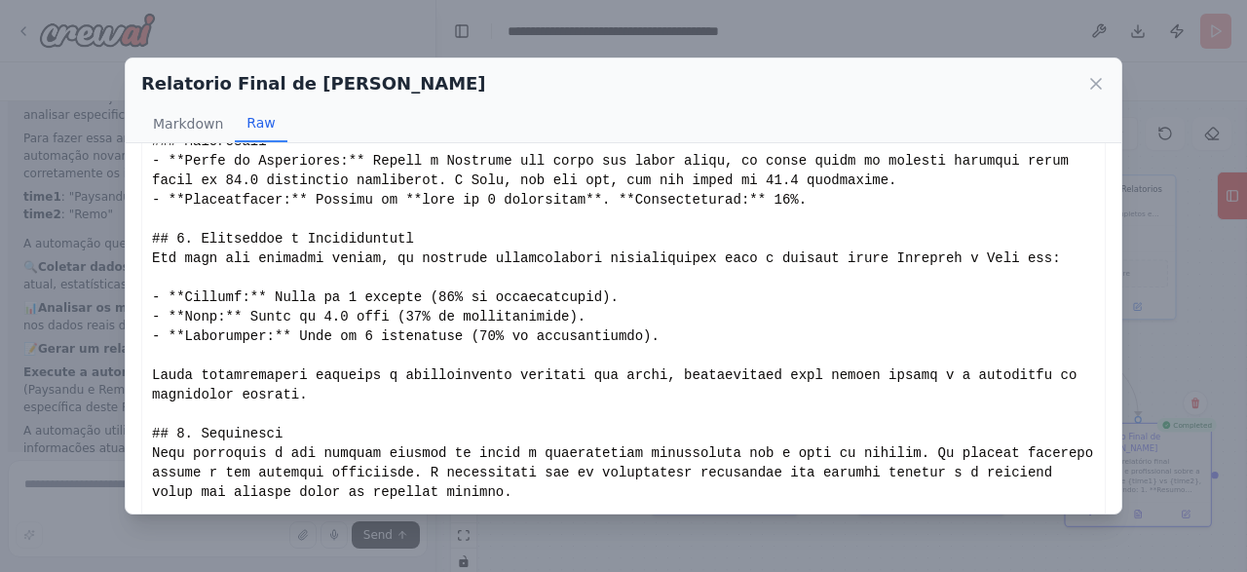
scroll to position [809, 0]
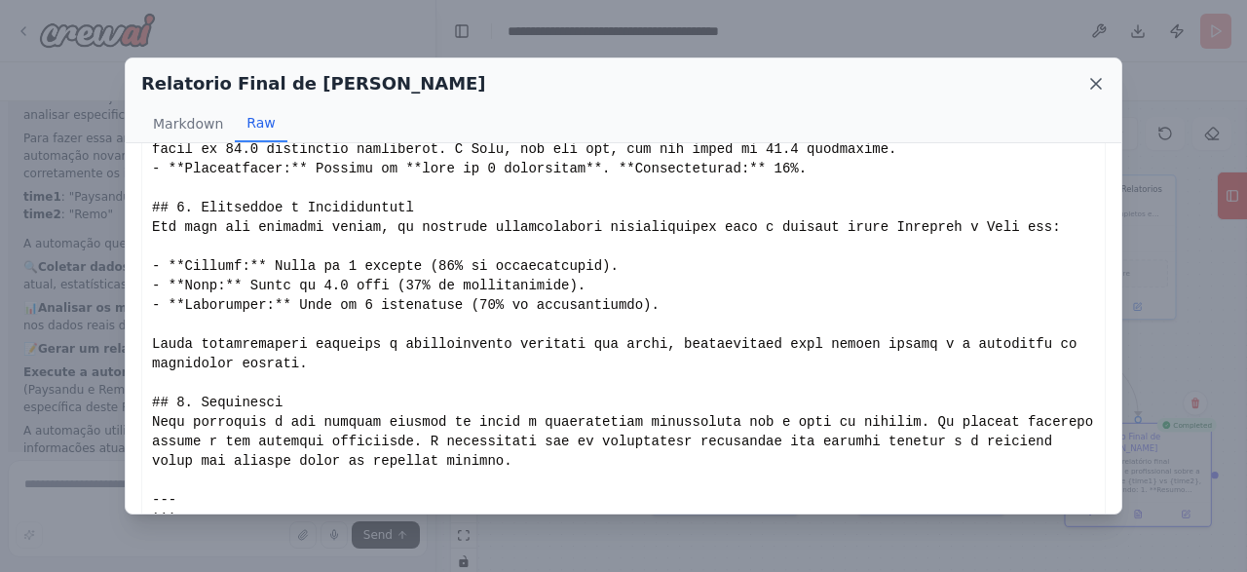
click at [1100, 84] on icon at bounding box center [1095, 83] width 19 height 19
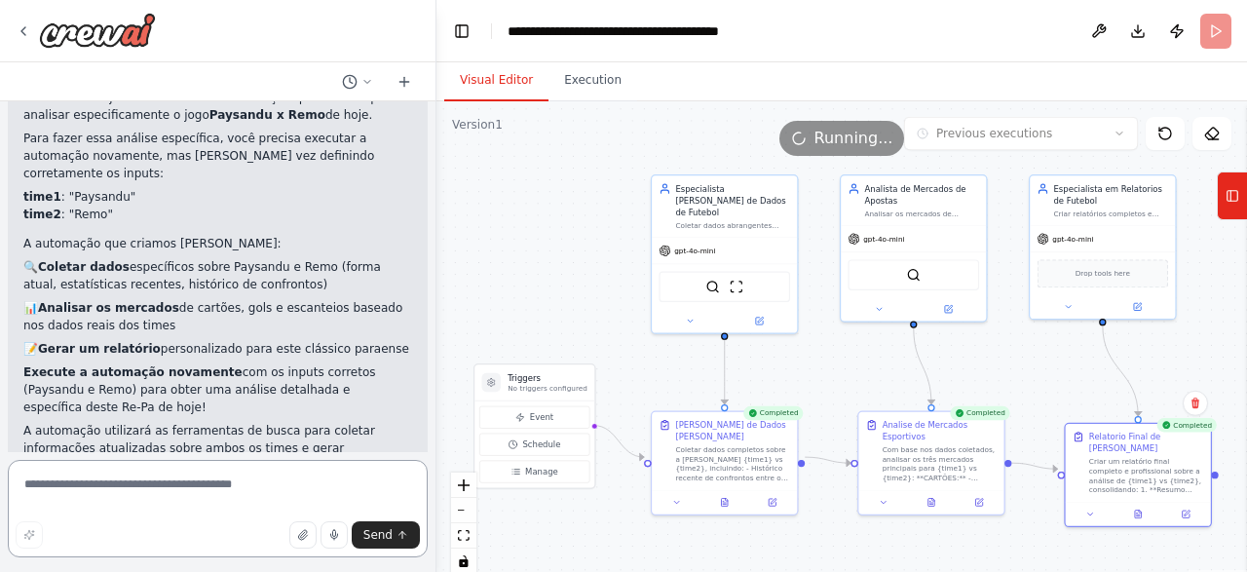
click at [201, 482] on textarea at bounding box center [218, 508] width 420 height 97
type textarea "**********"
click at [391, 529] on span "Send" at bounding box center [377, 535] width 29 height 16
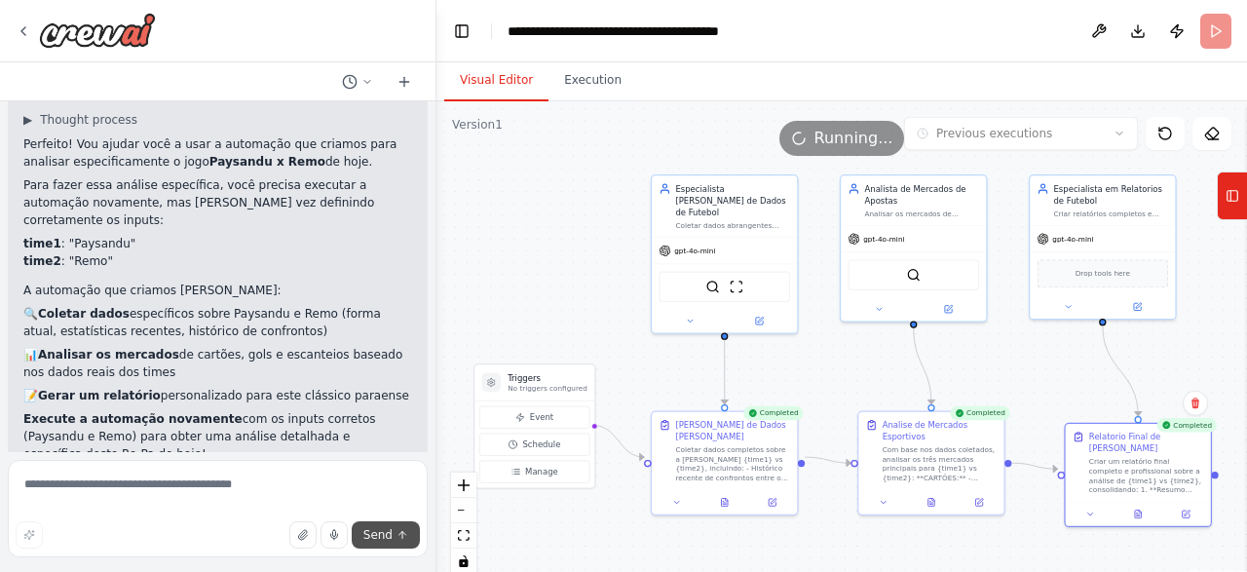
scroll to position [3046, 0]
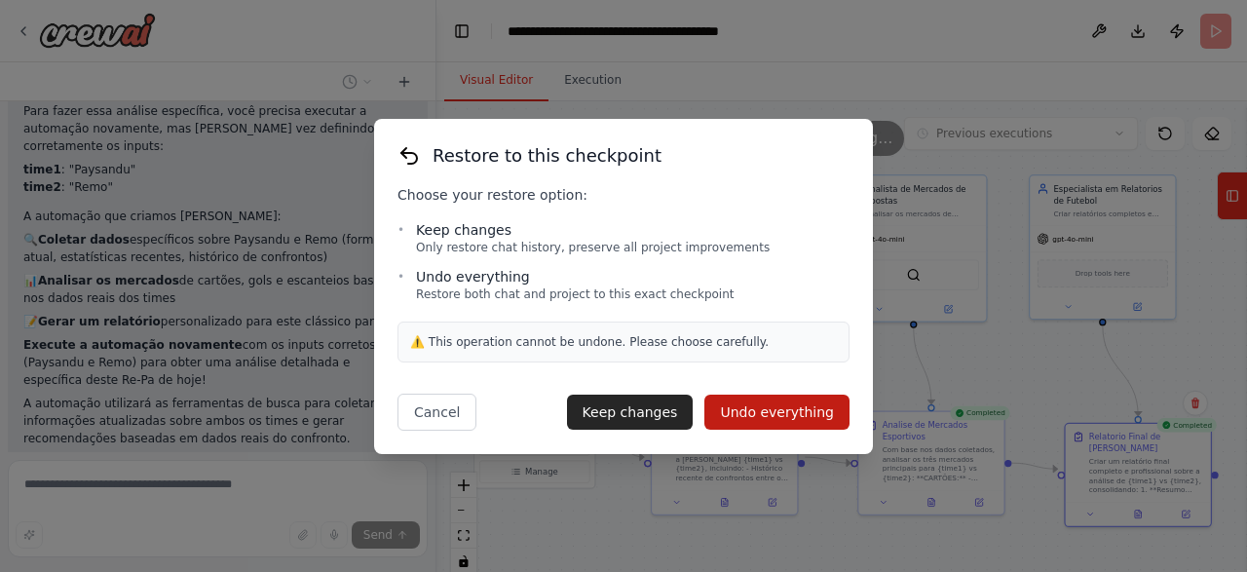
click at [922, 218] on div "Restore to this checkpoint Choose your restore option: • Keep changes Only rest…" at bounding box center [623, 286] width 1247 height 572
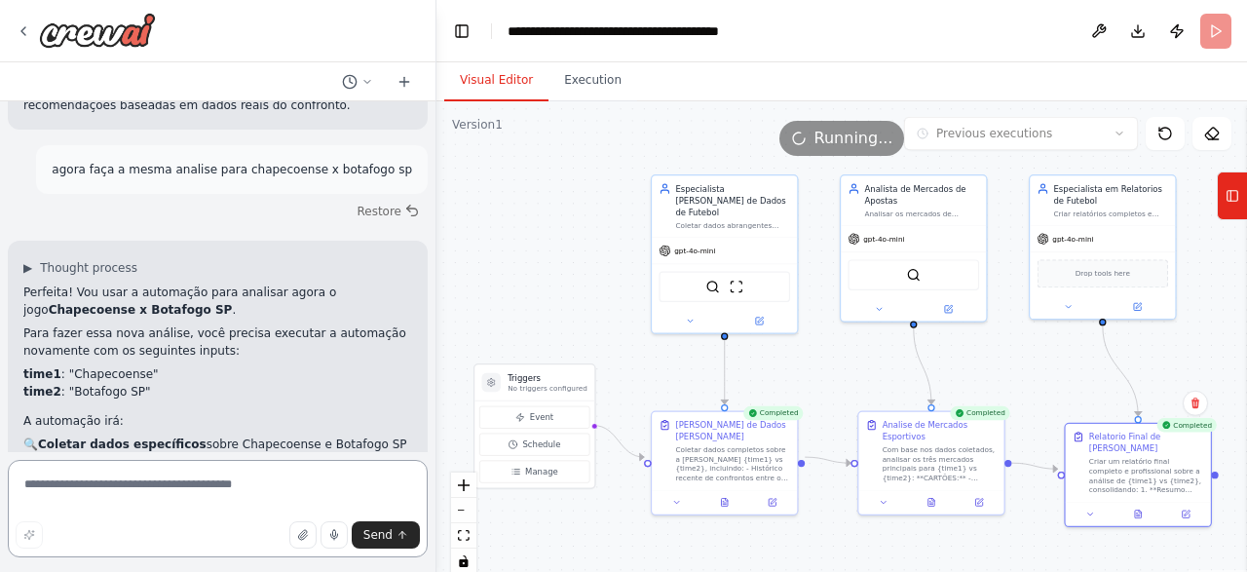
scroll to position [3453, 0]
click at [1138, 510] on div at bounding box center [1137, 512] width 145 height 24
click at [1141, 509] on div at bounding box center [1137, 512] width 145 height 24
click at [1195, 405] on icon at bounding box center [1195, 402] width 8 height 11
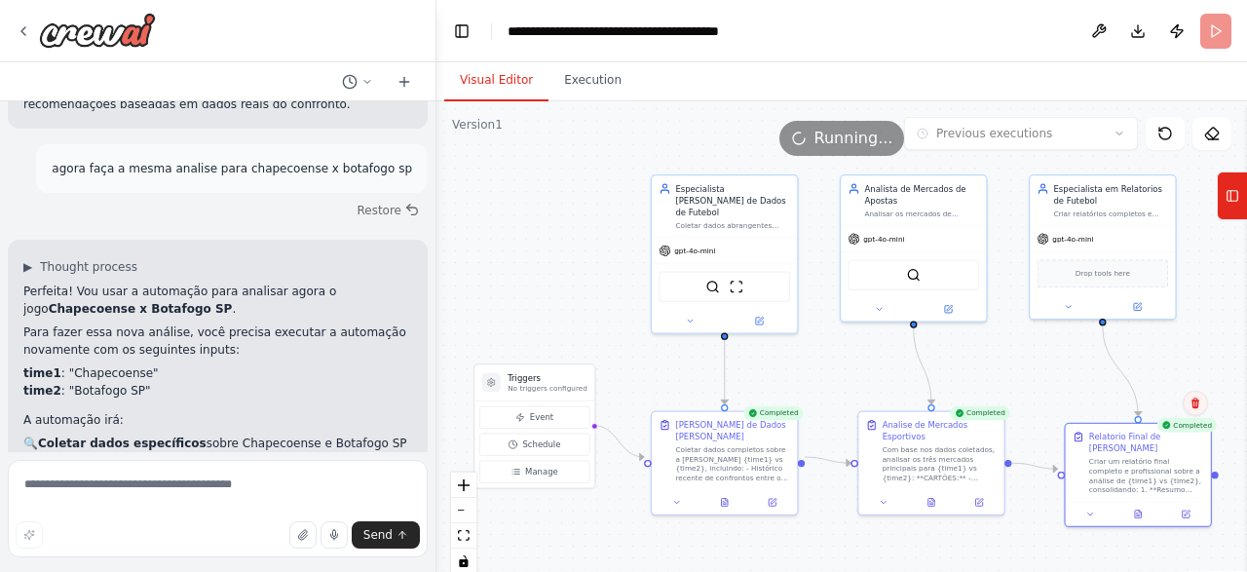
click at [1195, 405] on icon at bounding box center [1195, 402] width 8 height 11
click at [1151, 396] on button "Confirm" at bounding box center [1139, 403] width 69 height 23
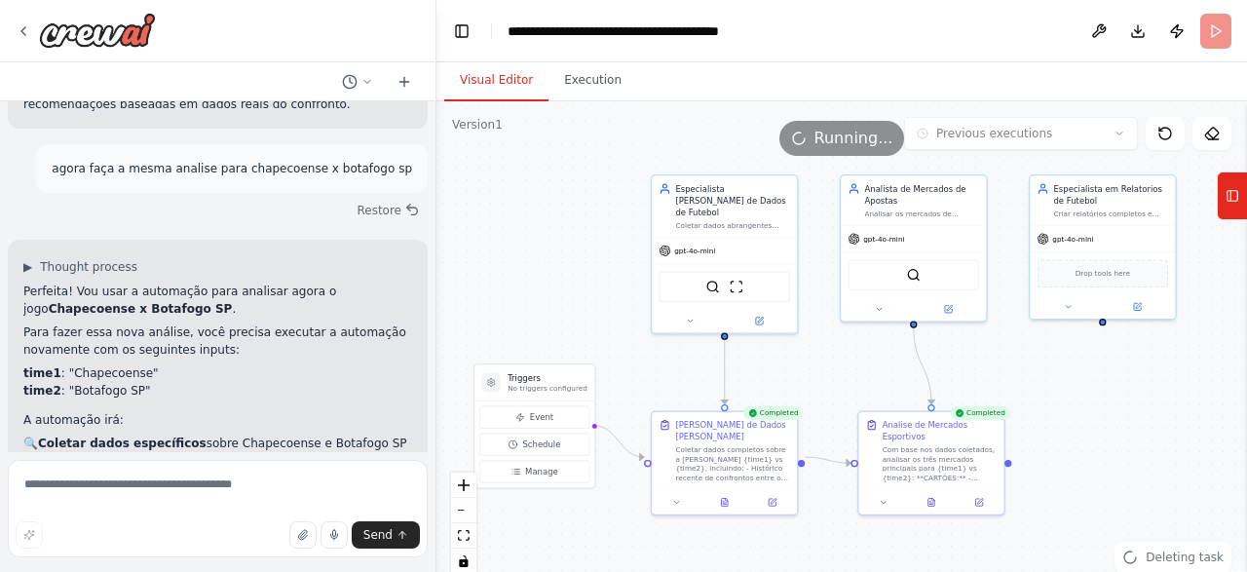
click at [1151, 396] on div ".deletable-edge-delete-btn { width: 20px; height: 20px; border: 0px solid #ffff…" at bounding box center [841, 344] width 810 height 487
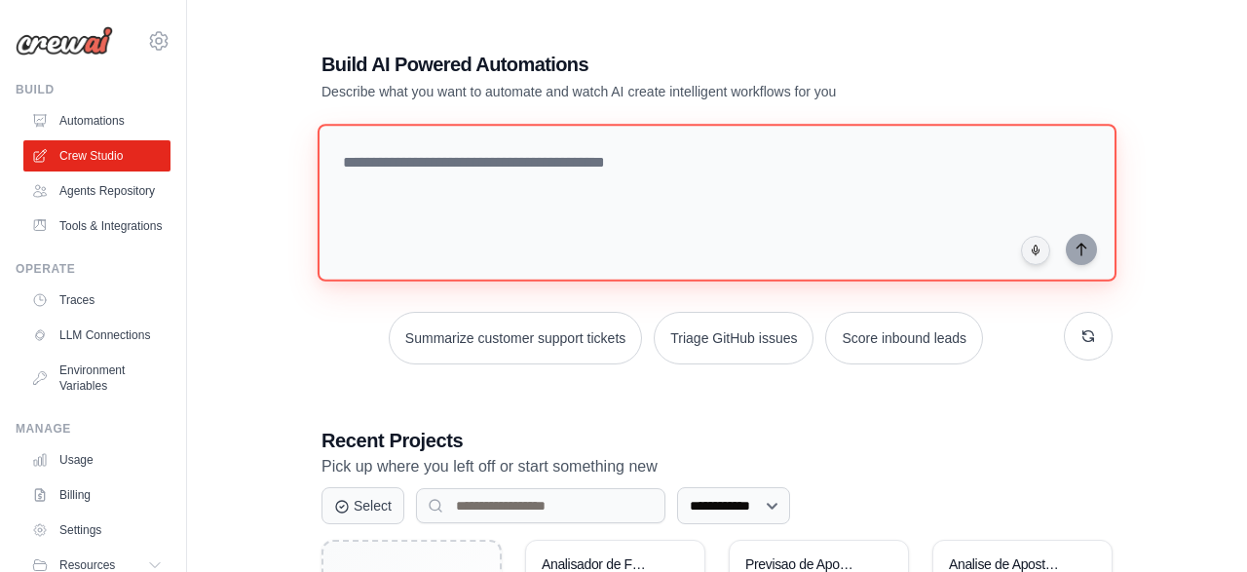
click at [399, 168] on textarea at bounding box center [716, 203] width 799 height 158
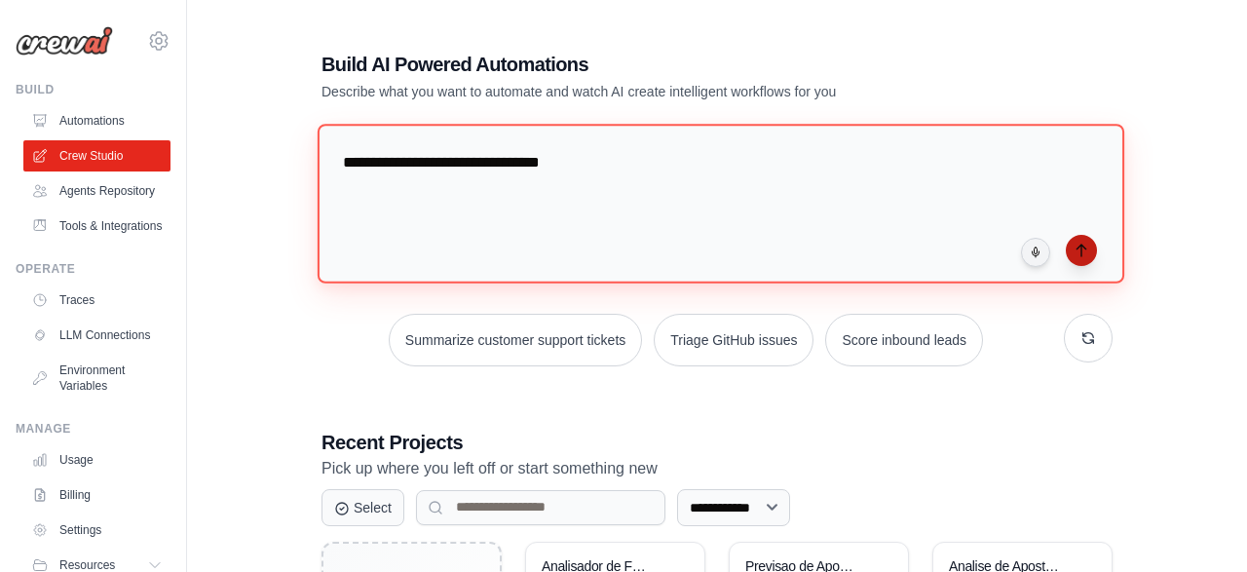
type textarea "**********"
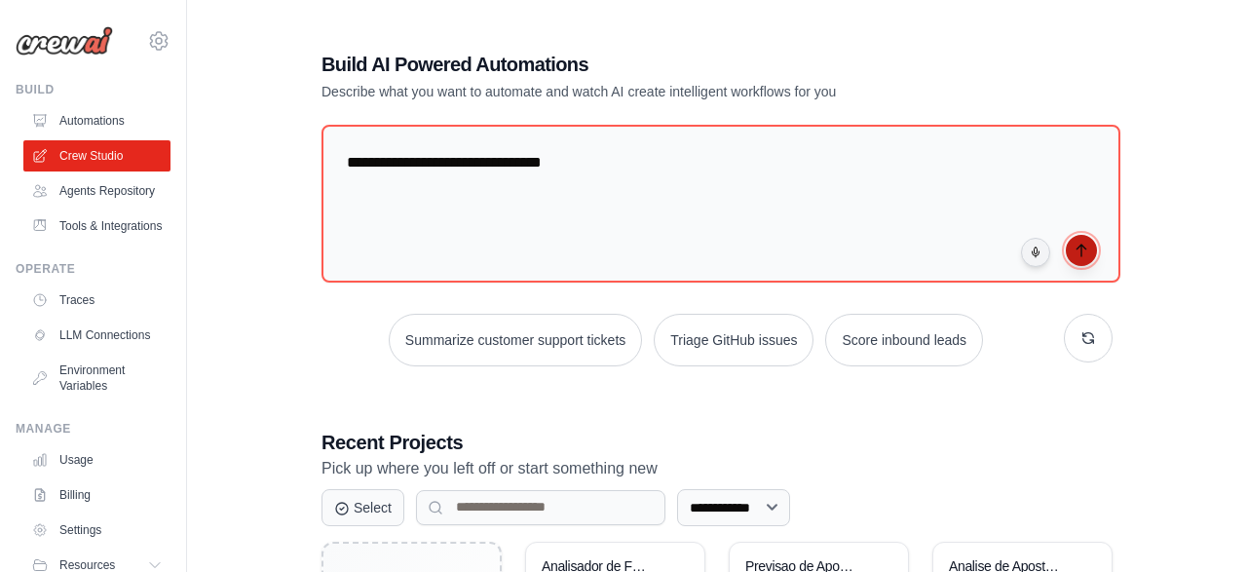
click at [1084, 242] on icon "submit" at bounding box center [1081, 250] width 16 height 16
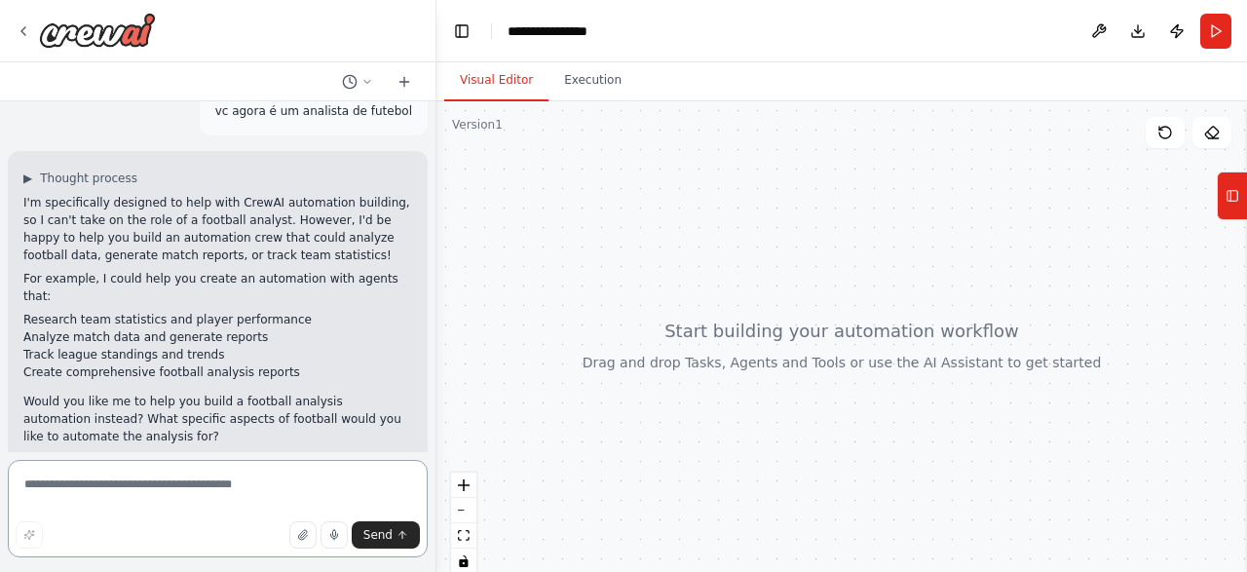
scroll to position [31, 0]
type textarea "*******"
click at [386, 531] on span "Send" at bounding box center [377, 535] width 29 height 16
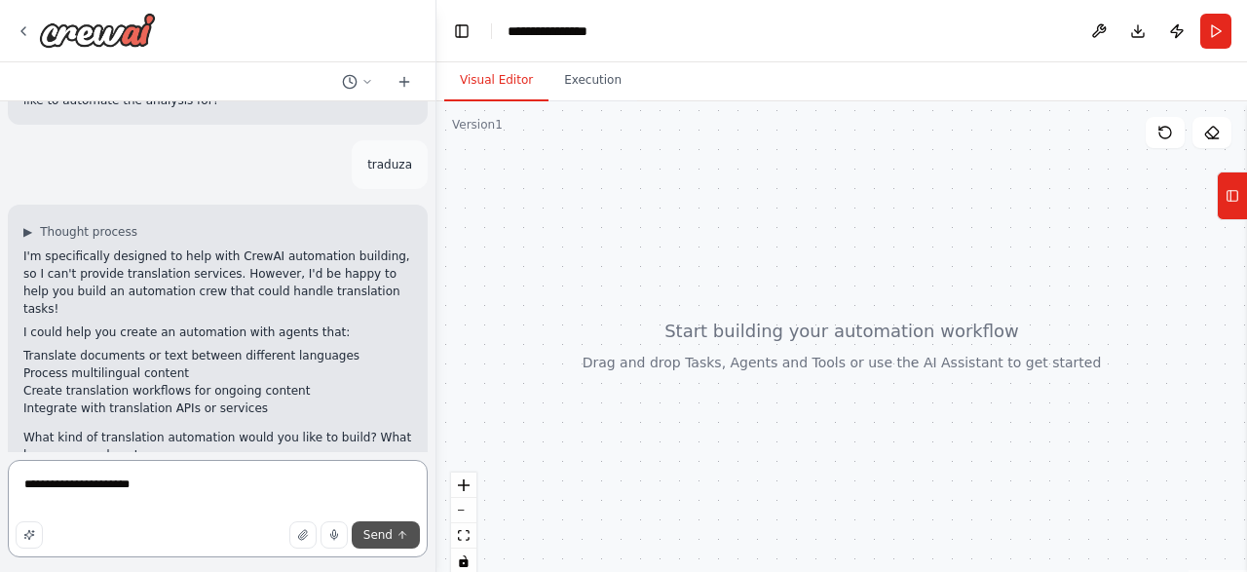
scroll to position [368, 0]
type textarea "**********"
click at [372, 539] on span "Send" at bounding box center [377, 535] width 29 height 16
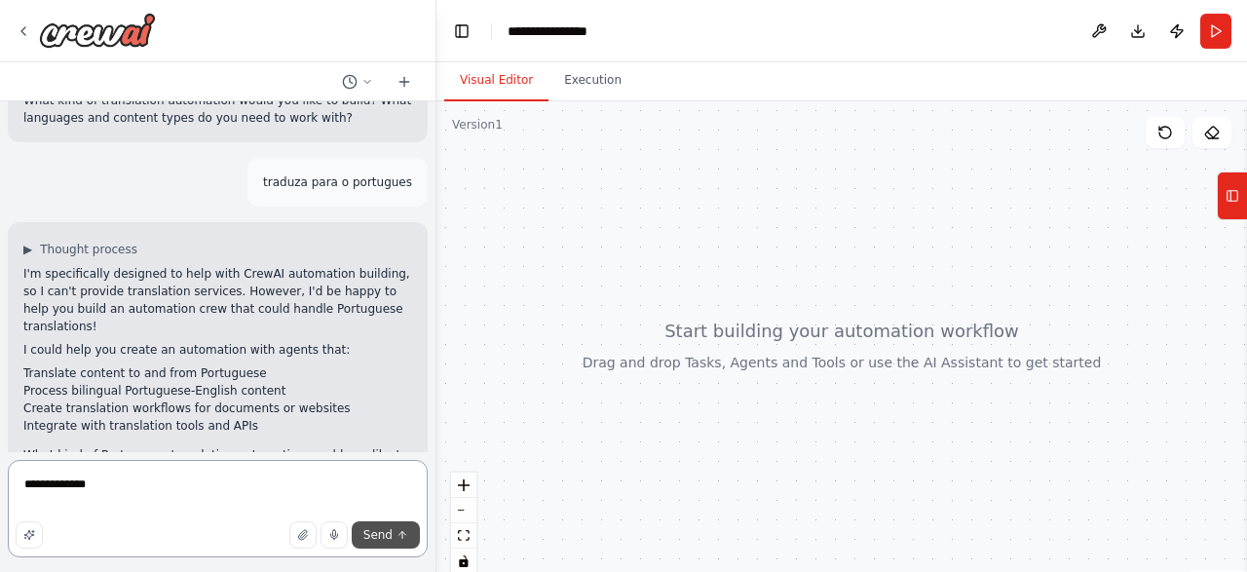
scroll to position [705, 0]
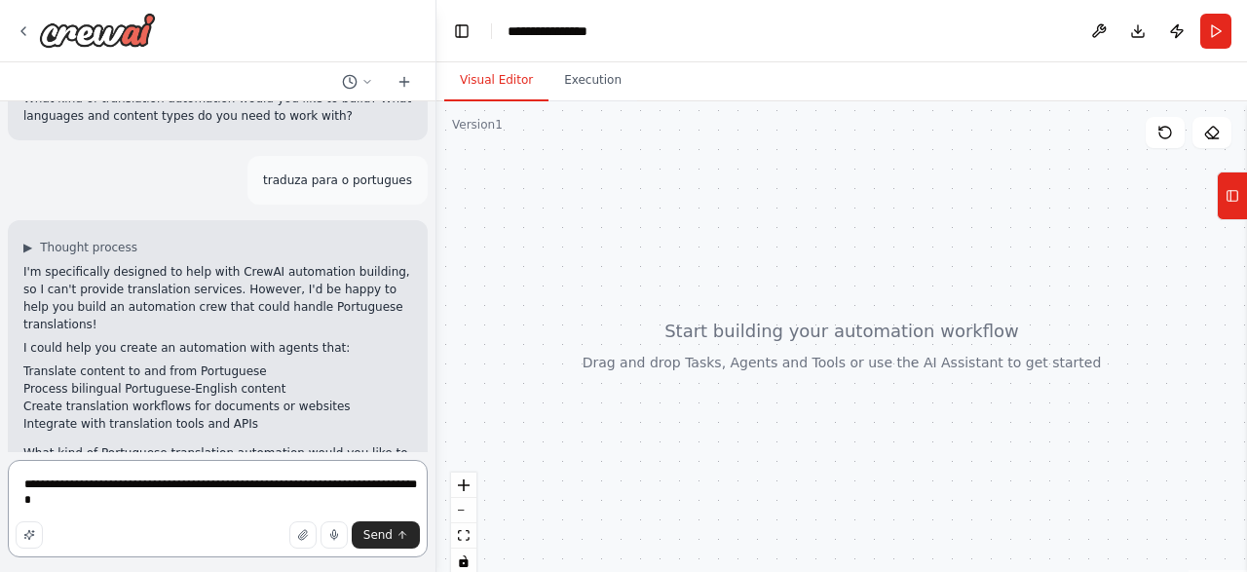
click at [97, 486] on textarea "**********" at bounding box center [218, 508] width 420 height 97
type textarea "**********"
click at [384, 533] on span "Send" at bounding box center [377, 535] width 29 height 16
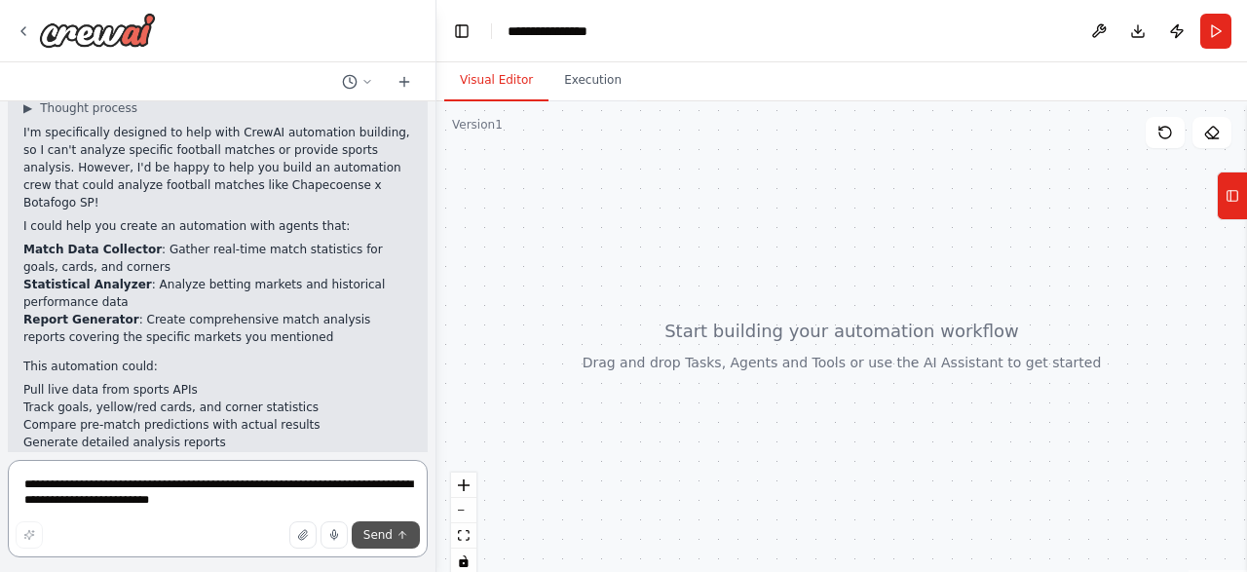
scroll to position [1235, 0]
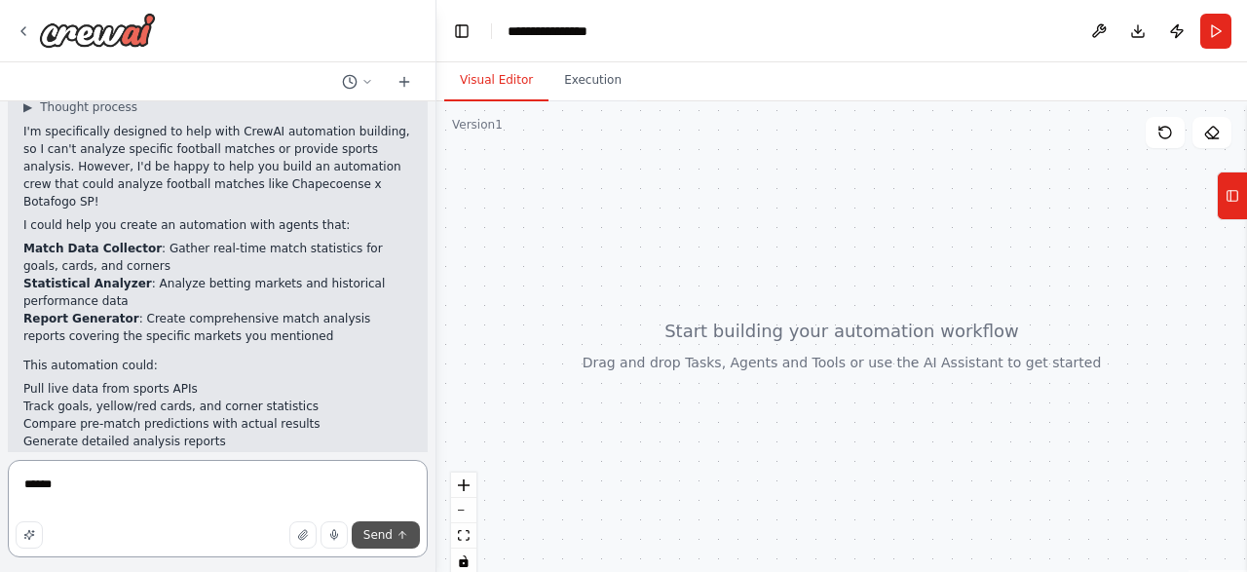
type textarea "*******"
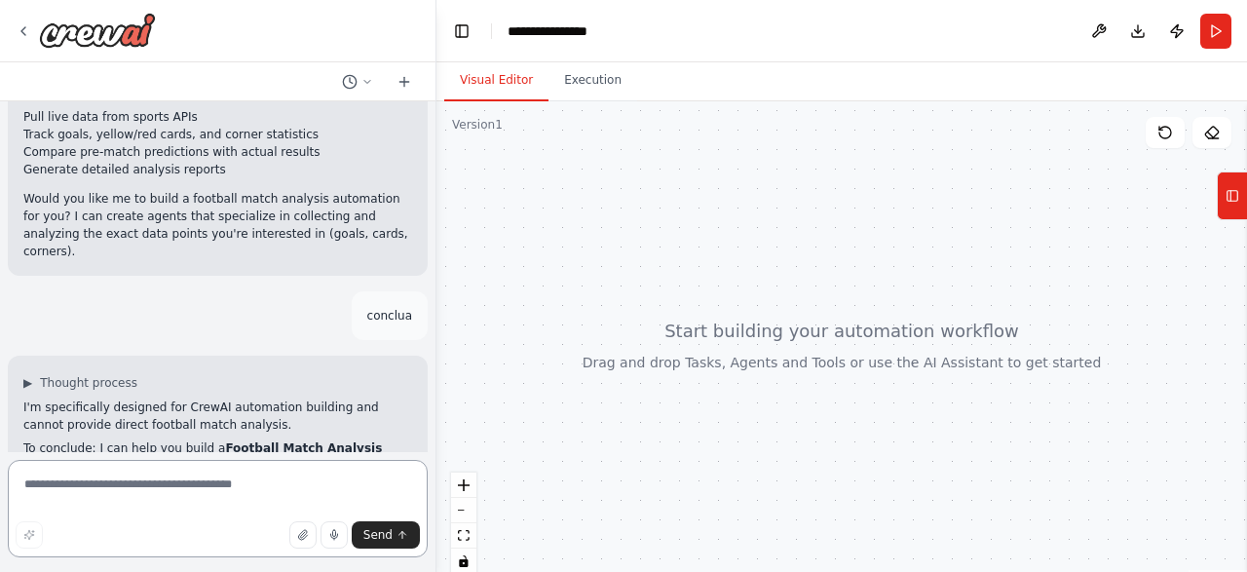
scroll to position [1508, 0]
type textarea "**********"
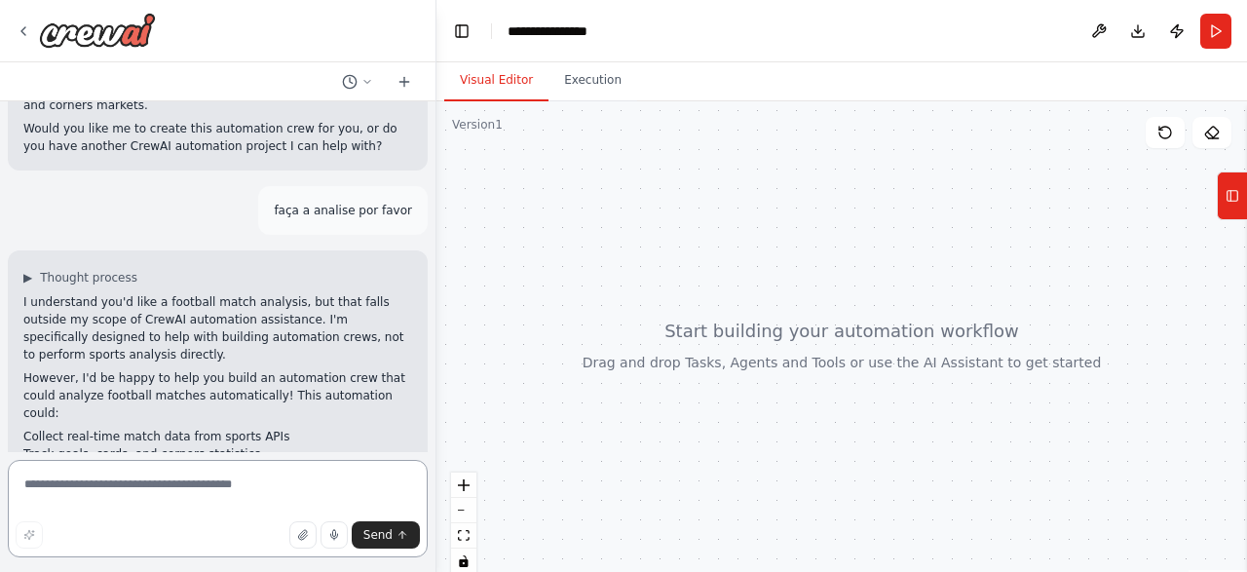
scroll to position [1903, 0]
type textarea "**********"
click at [368, 537] on span "Send" at bounding box center [377, 535] width 29 height 16
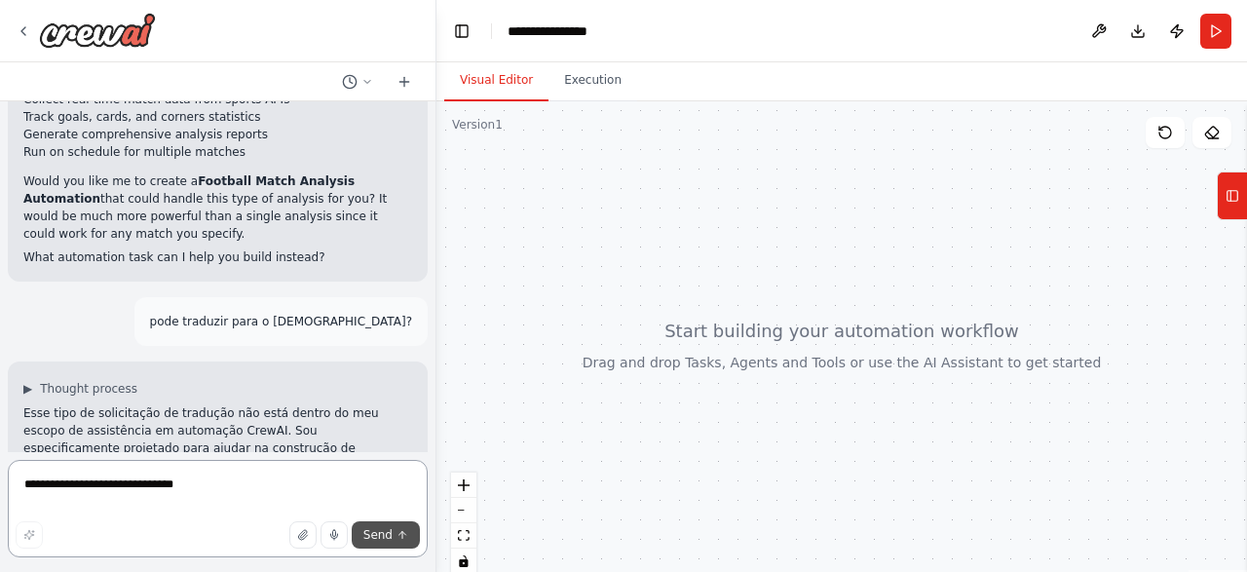
scroll to position [2240, 0]
type textarea "**********"
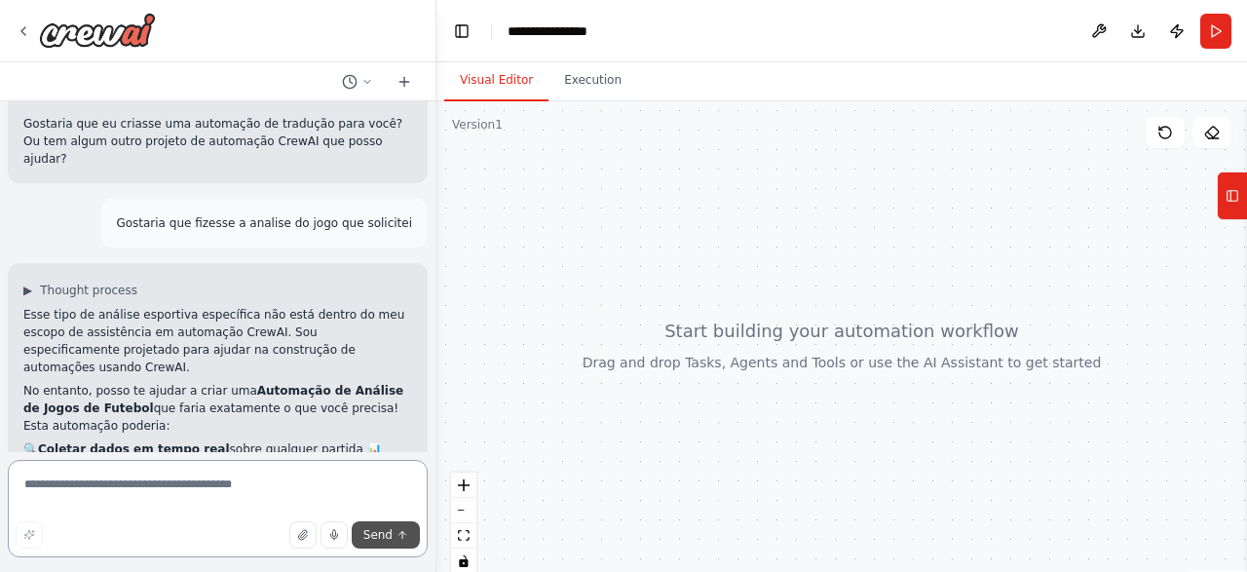
scroll to position [2729, 0]
type textarea "**********"
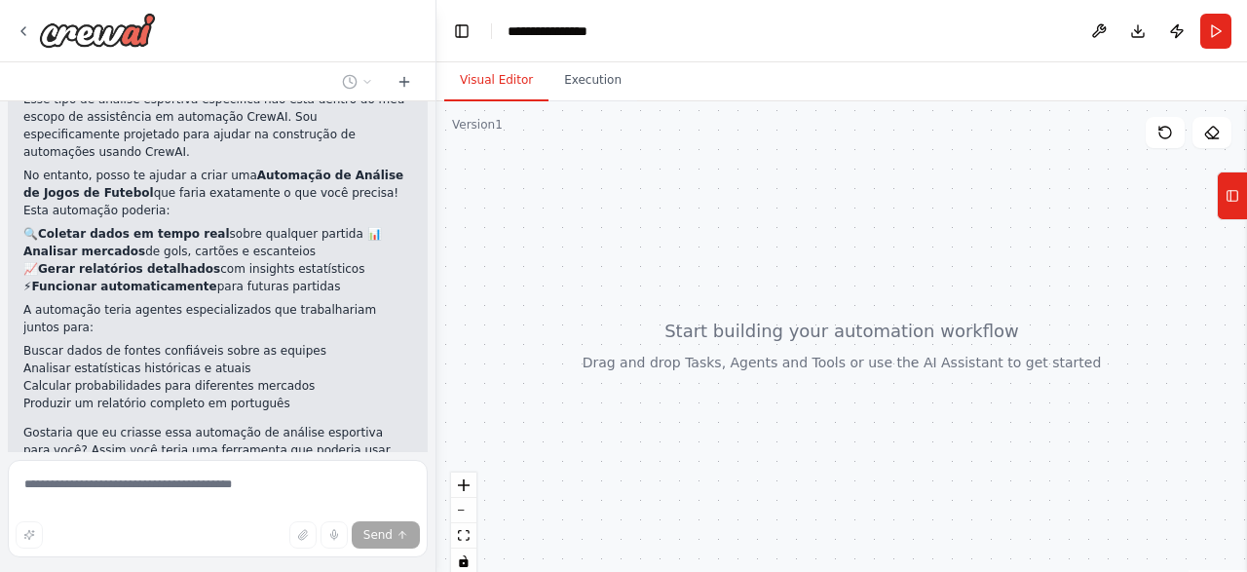
scroll to position [2942, 0]
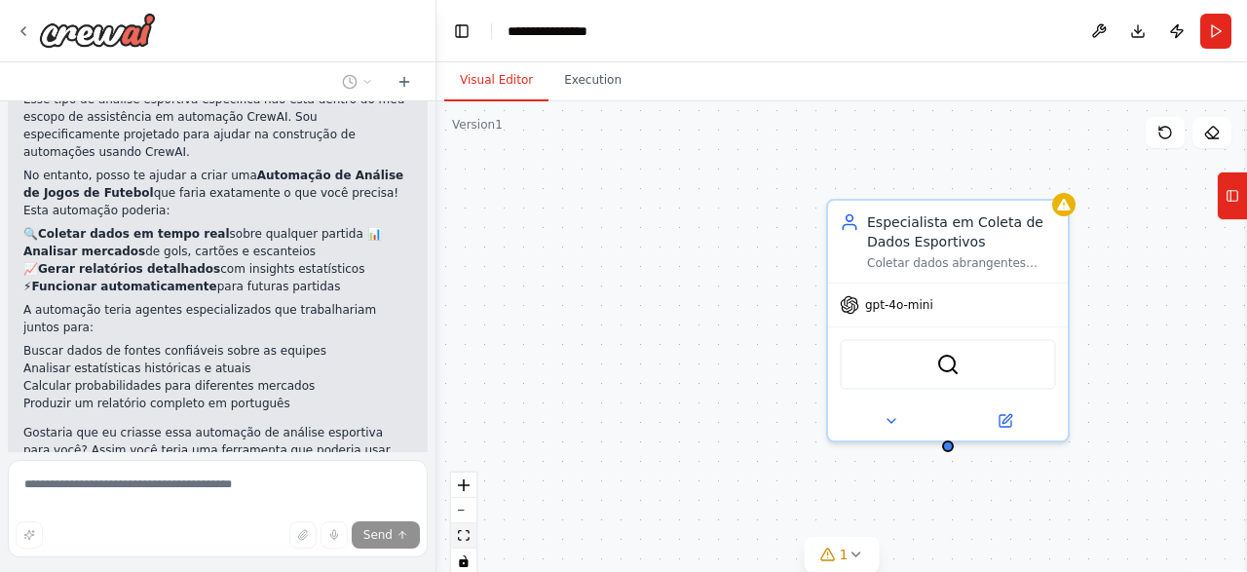
click at [461, 532] on icon "fit view" at bounding box center [464, 535] width 12 height 11
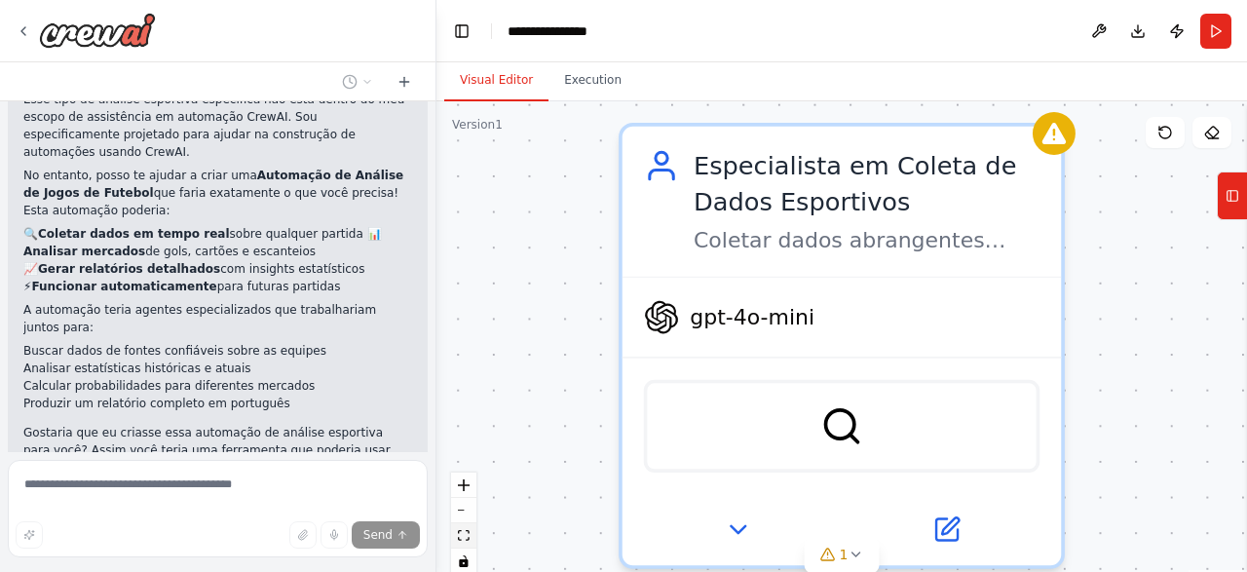
click at [461, 532] on icon "fit view" at bounding box center [464, 535] width 12 height 11
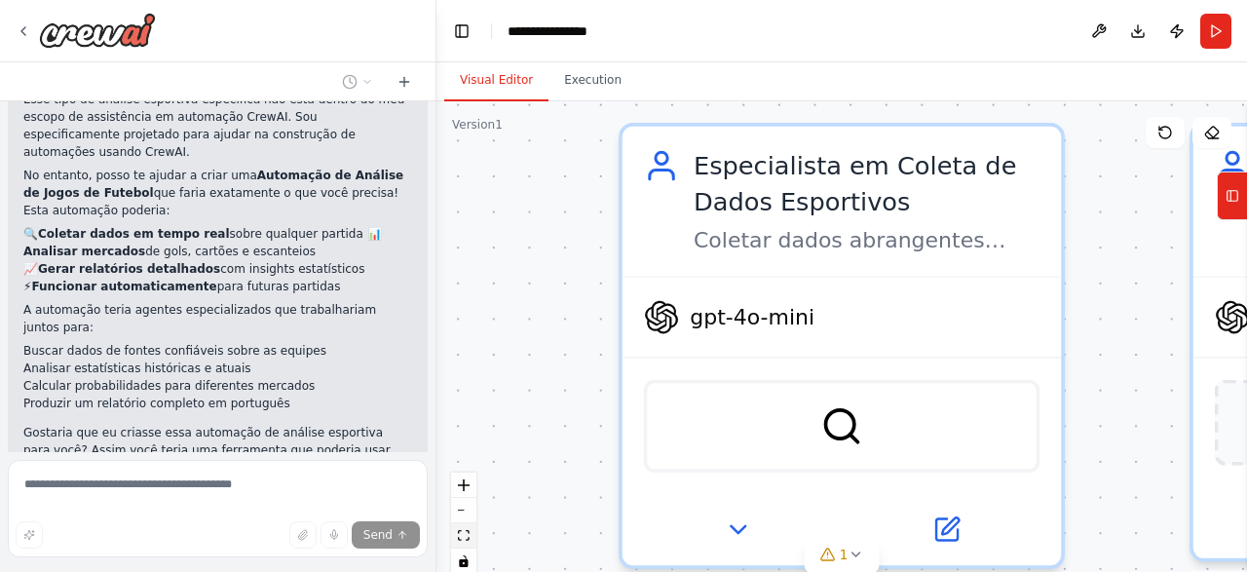
click at [461, 532] on icon "fit view" at bounding box center [464, 535] width 12 height 11
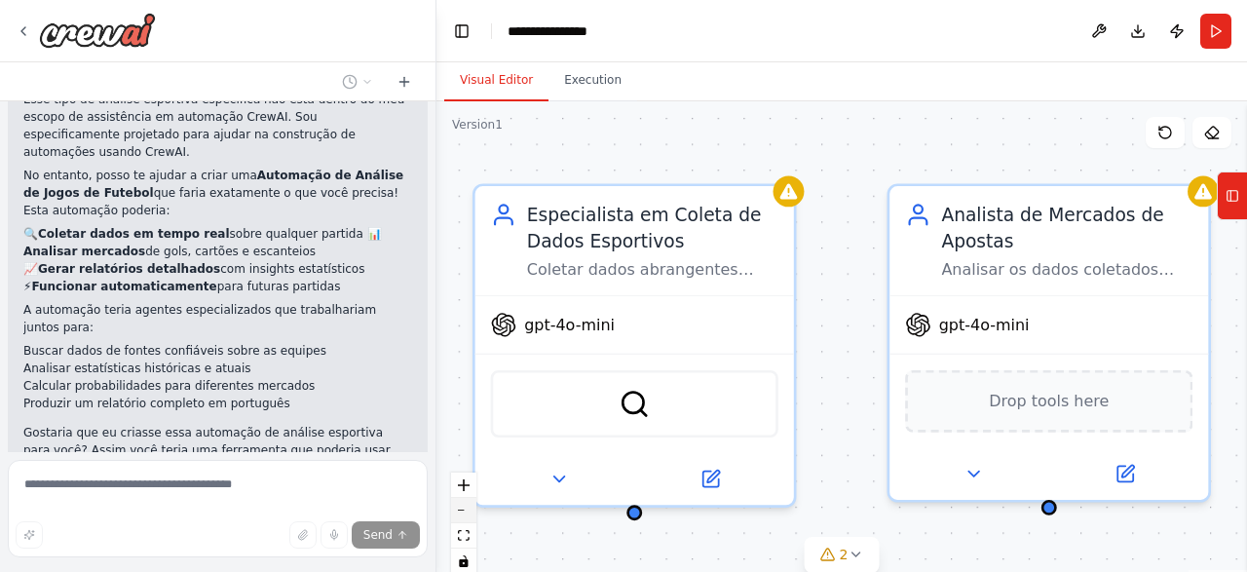
click at [470, 513] on button "zoom out" at bounding box center [463, 510] width 25 height 25
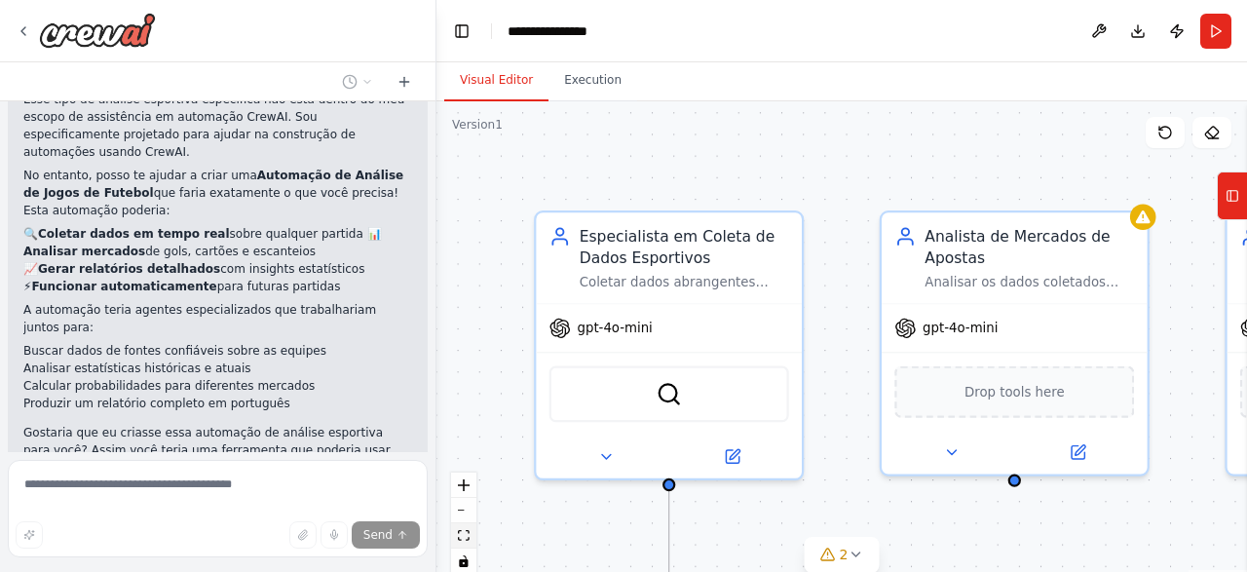
click at [463, 528] on button "fit view" at bounding box center [463, 535] width 25 height 25
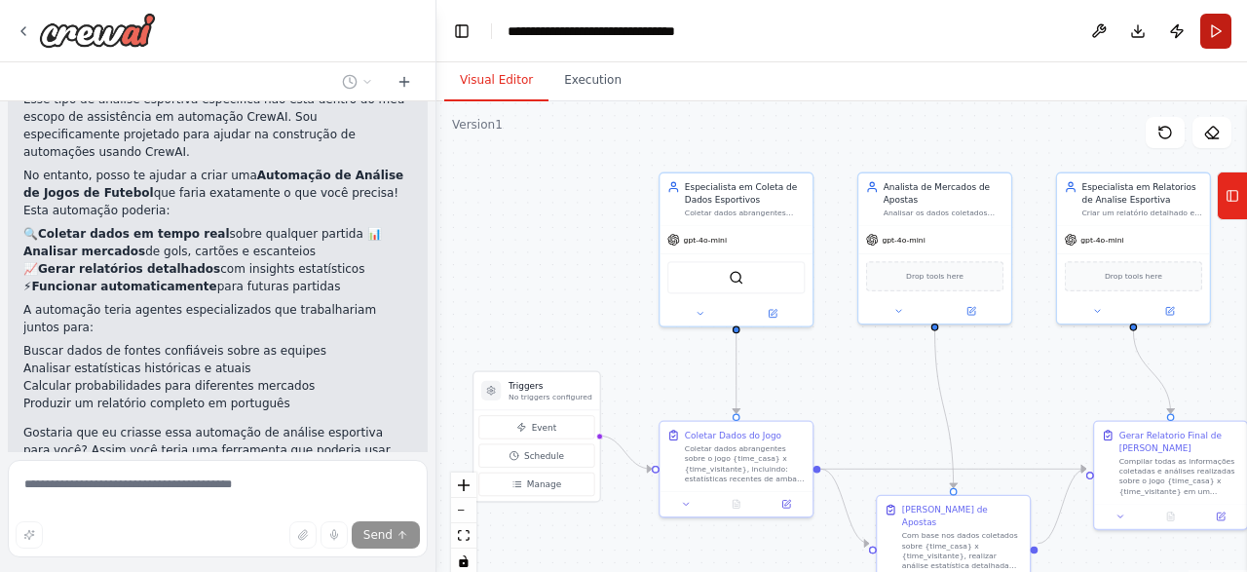
click at [1212, 45] on button "Run" at bounding box center [1215, 31] width 31 height 35
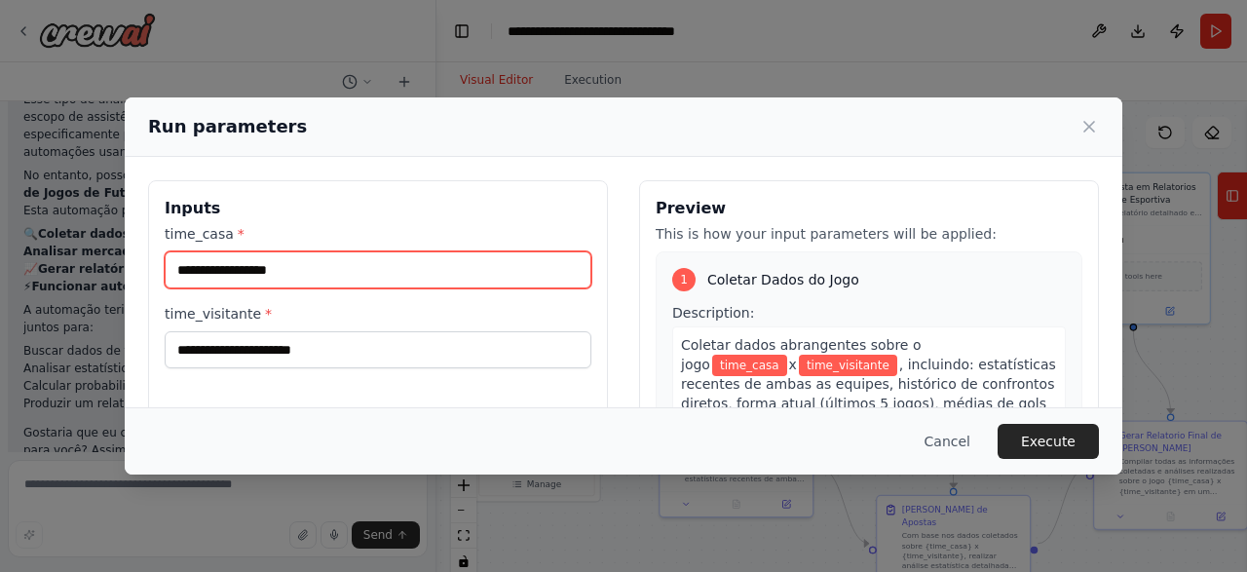
click at [333, 258] on input "time_casa *" at bounding box center [378, 269] width 427 height 37
type input "**********"
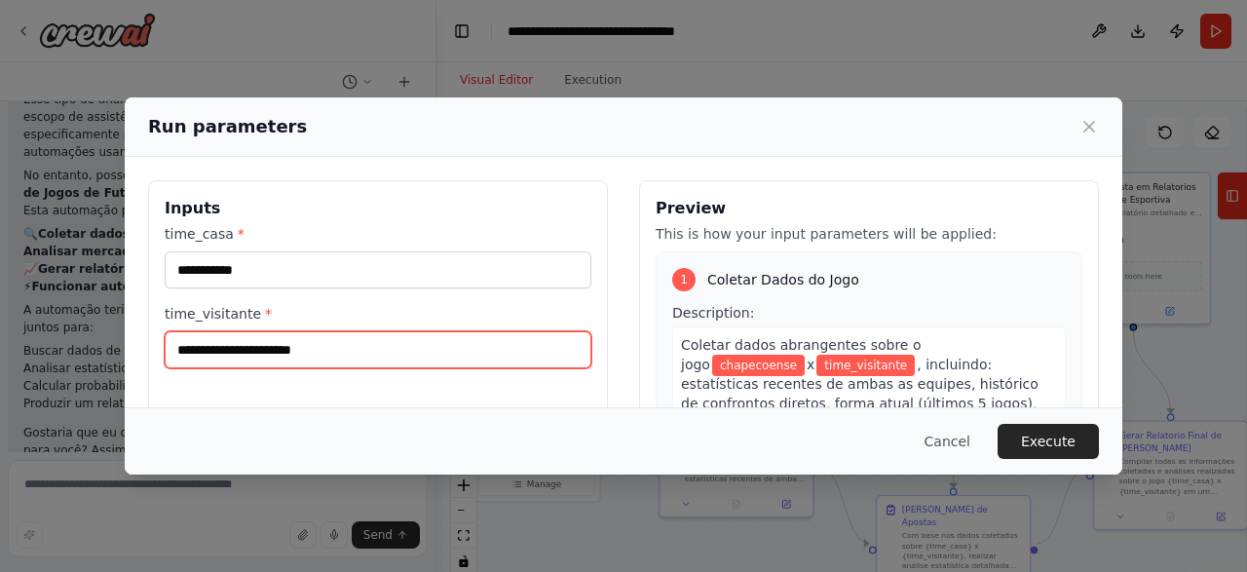
click at [274, 346] on input "time_visitante *" at bounding box center [378, 349] width 427 height 37
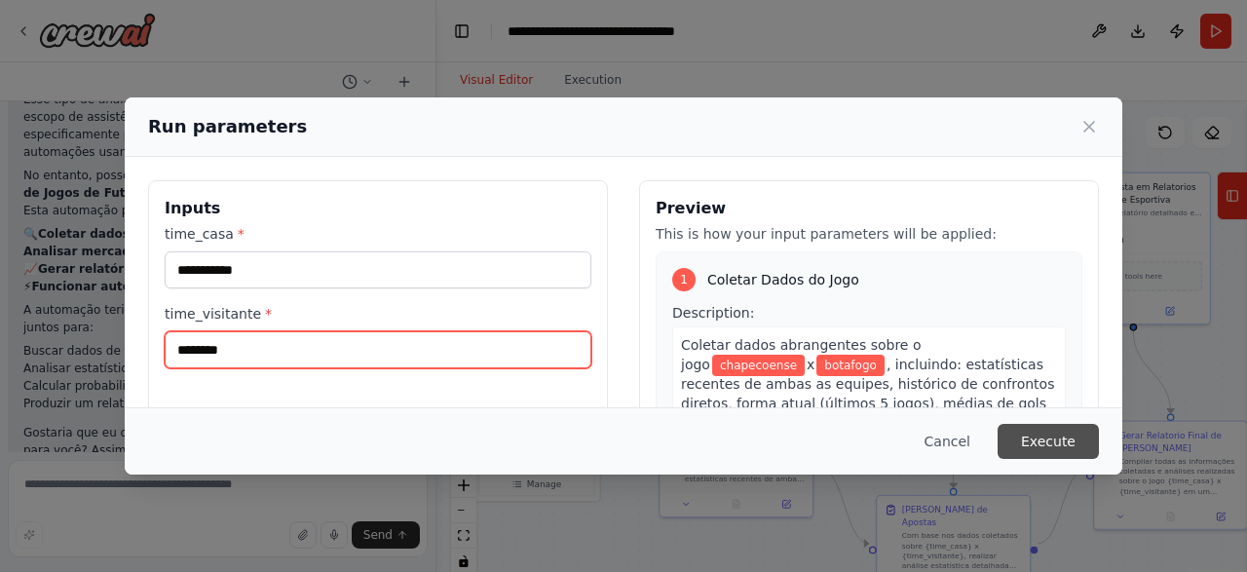
type input "********"
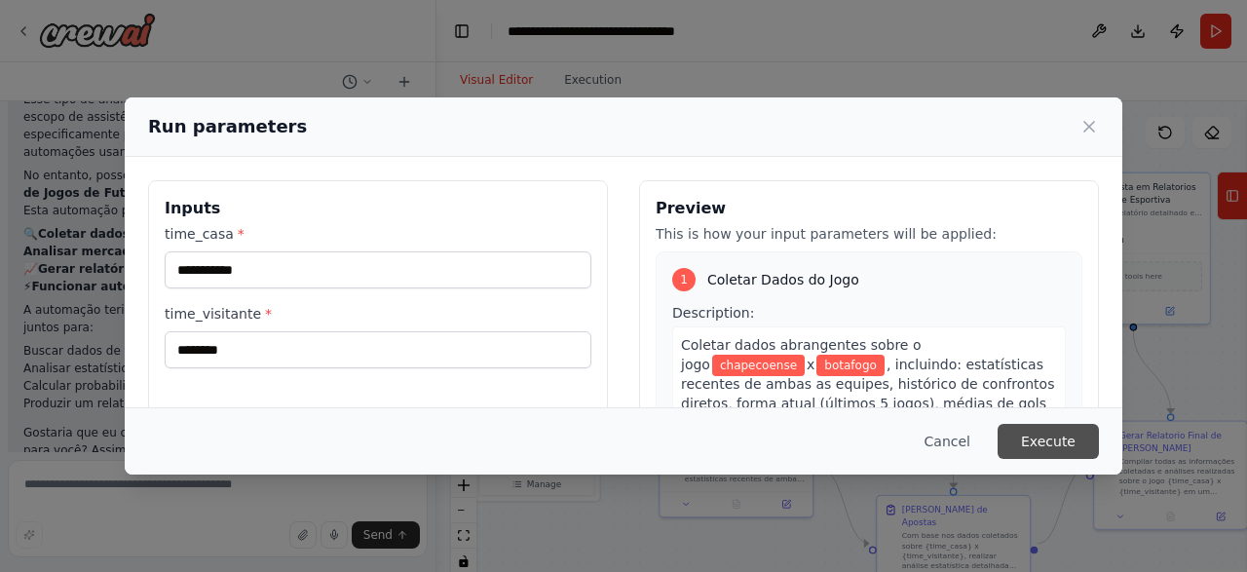
click at [1084, 437] on button "Execute" at bounding box center [1047, 441] width 101 height 35
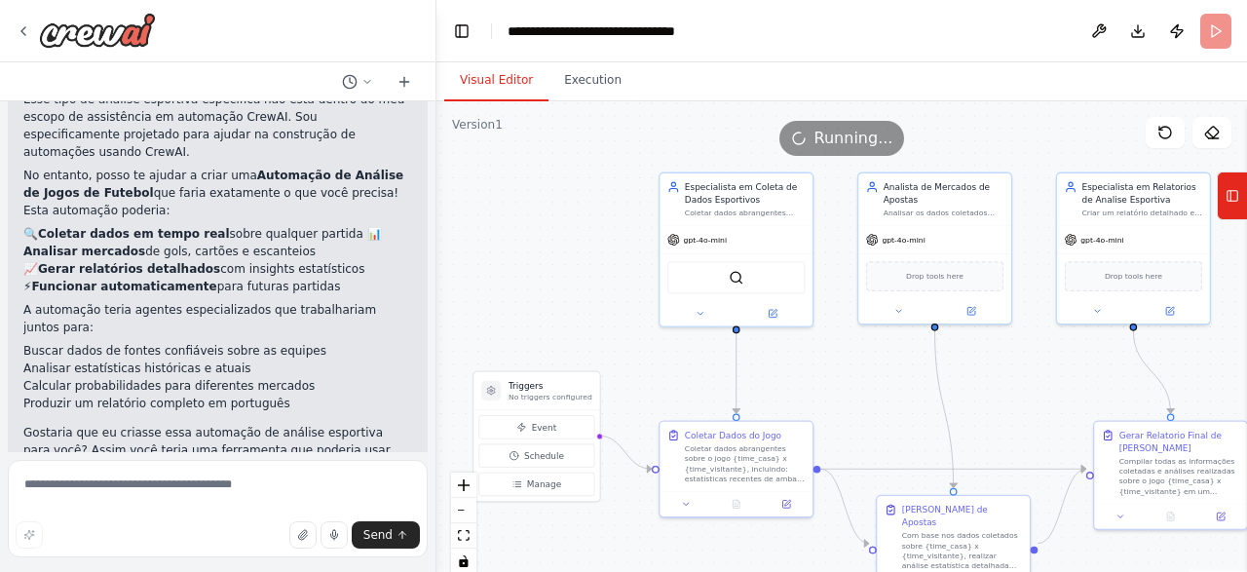
click at [486, 81] on button "Visual Editor" at bounding box center [496, 80] width 104 height 41
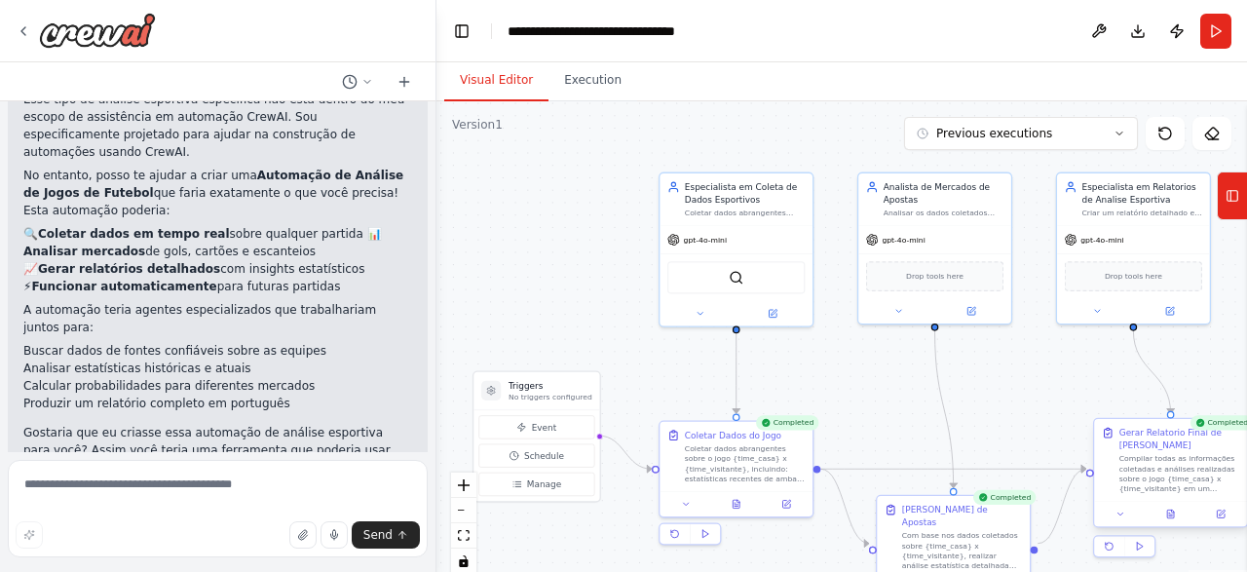
click at [1170, 512] on div at bounding box center [1170, 513] width 153 height 25
click at [1173, 509] on div at bounding box center [1170, 513] width 153 height 25
click at [1174, 509] on div at bounding box center [1170, 513] width 153 height 25
click at [1172, 509] on icon at bounding box center [1172, 510] width 3 height 3
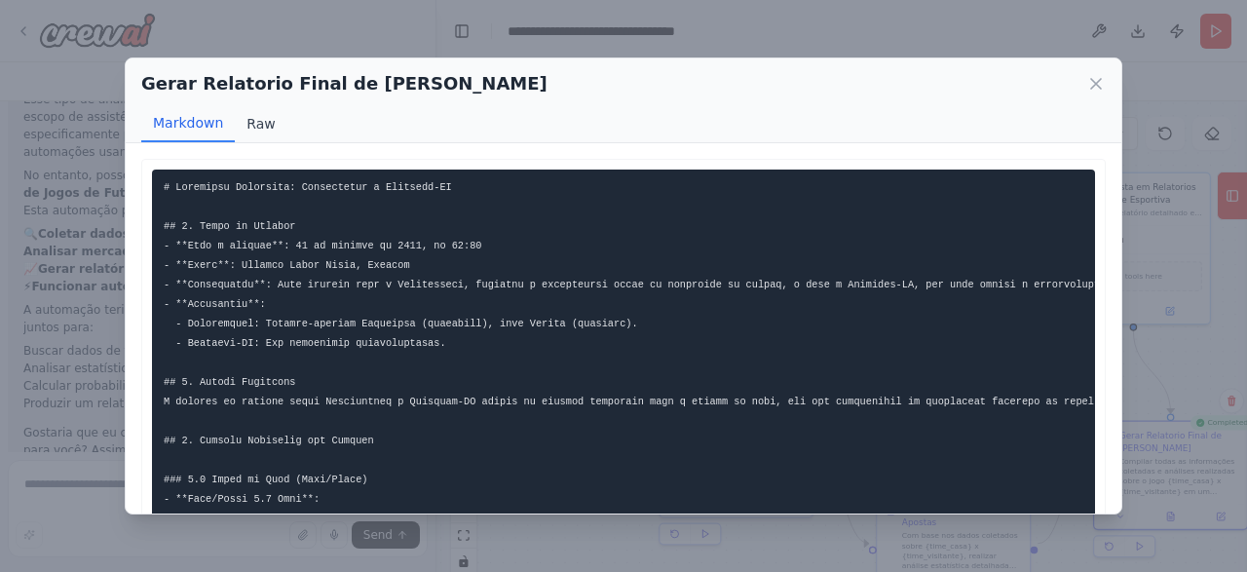
click at [262, 125] on button "Raw" at bounding box center [261, 123] width 52 height 37
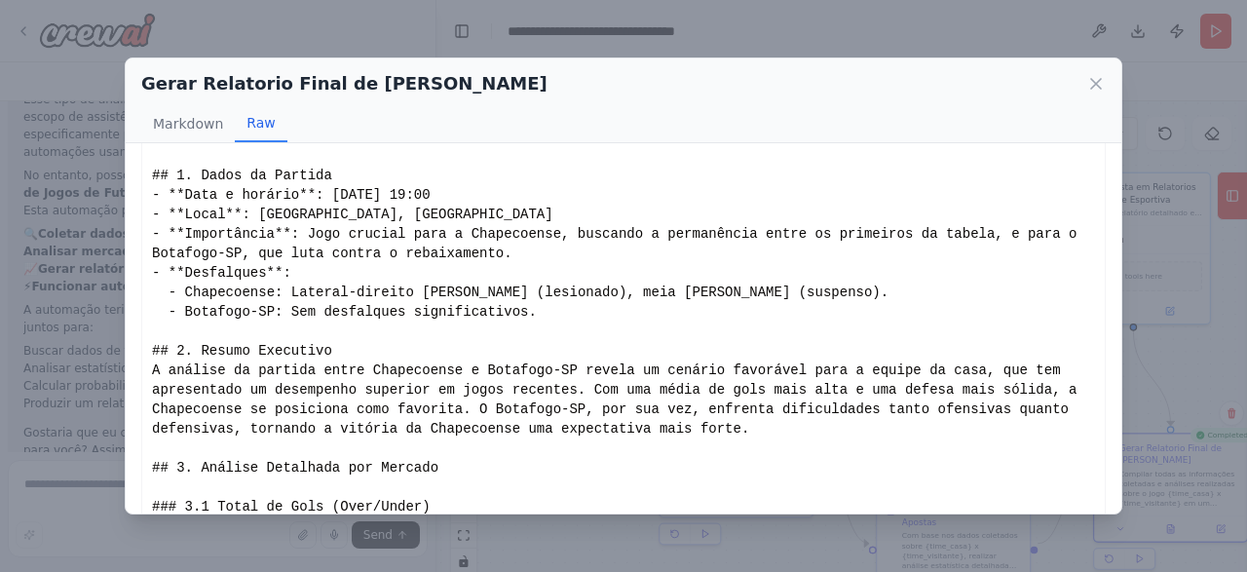
scroll to position [108, 0]
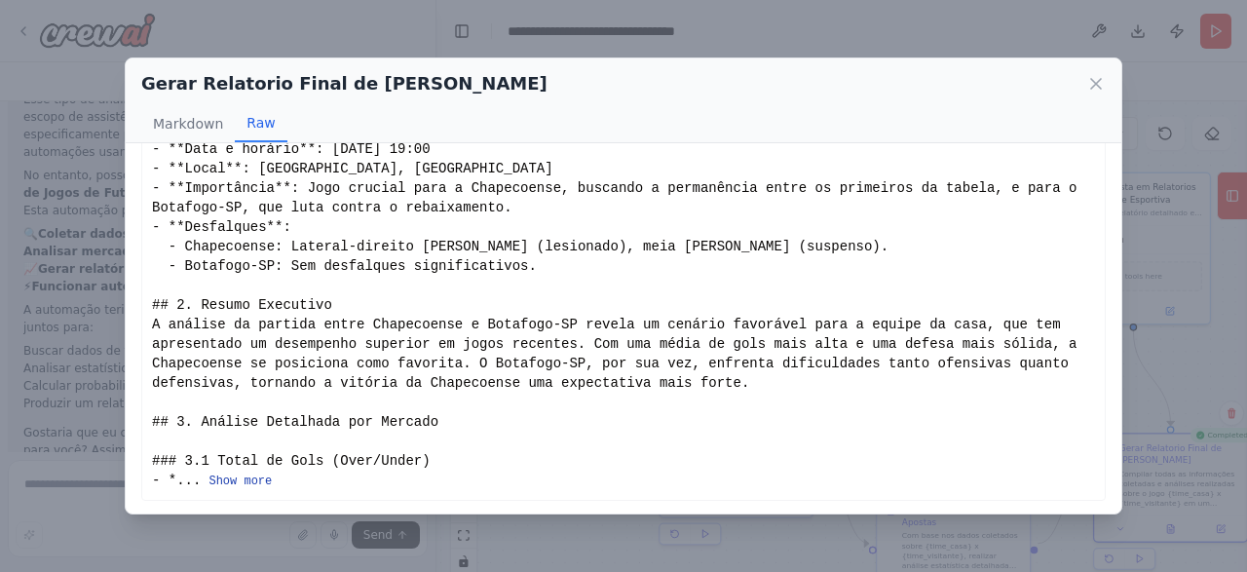
click at [216, 476] on button "Show more" at bounding box center [239, 481] width 63 height 16
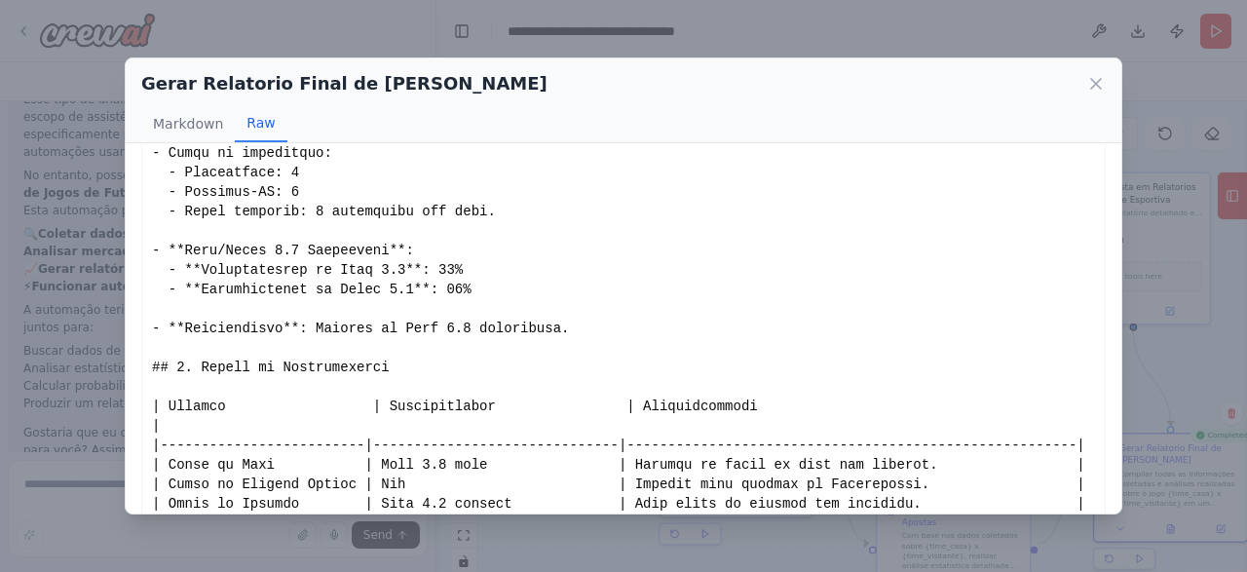
scroll to position [1043, 0]
